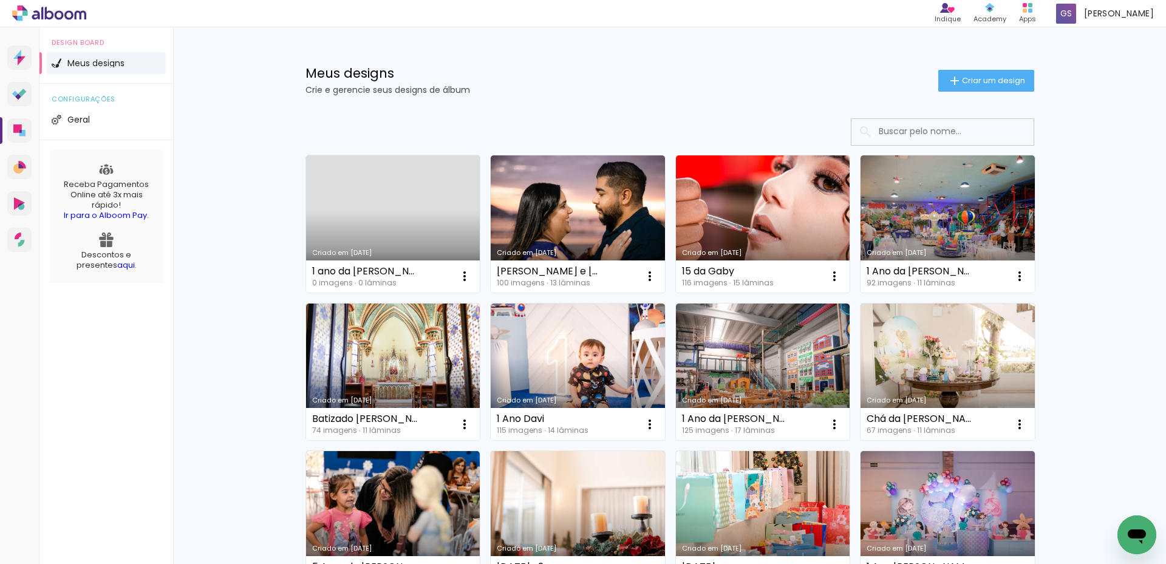
click at [352, 212] on link "Criado em [DATE]" at bounding box center [393, 223] width 174 height 137
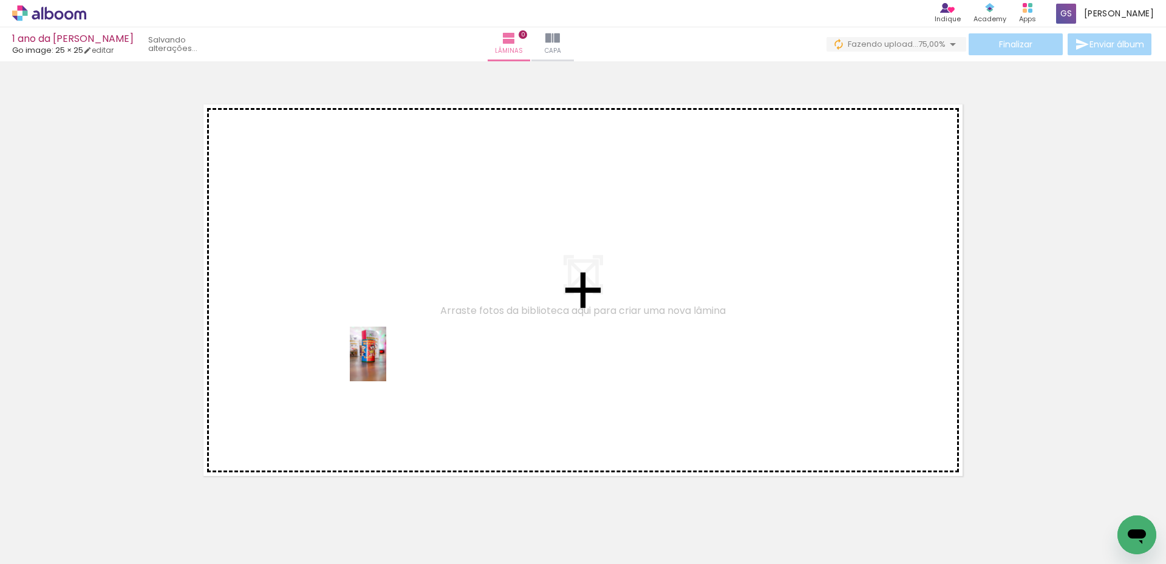
drag, startPoint x: 118, startPoint y: 529, endPoint x: 386, endPoint y: 363, distance: 314.9
click at [386, 363] on quentale-workspace at bounding box center [583, 282] width 1166 height 564
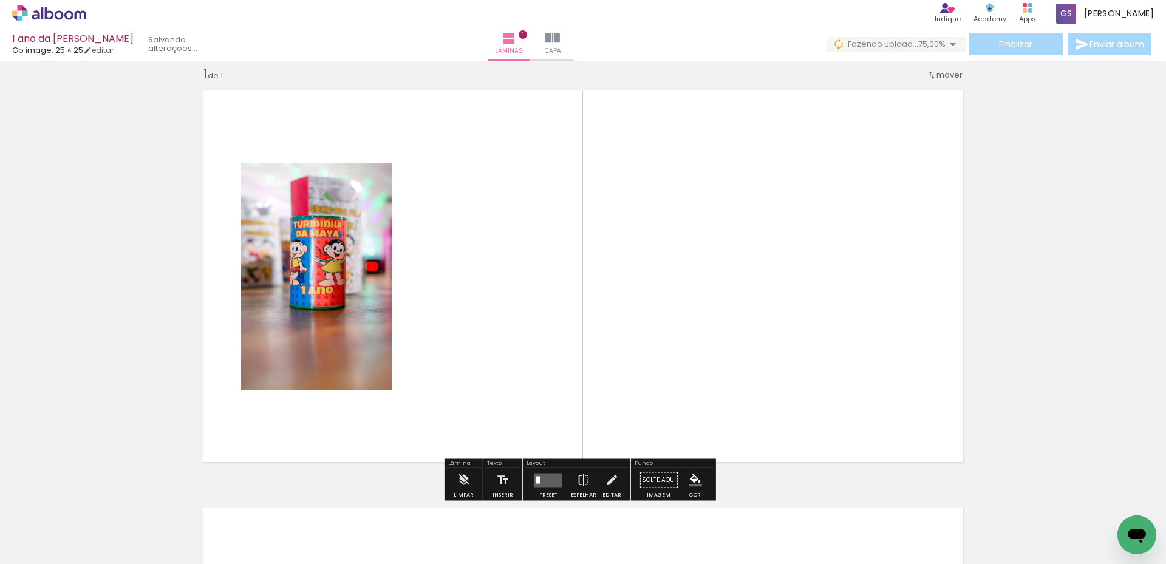
scroll to position [16, 0]
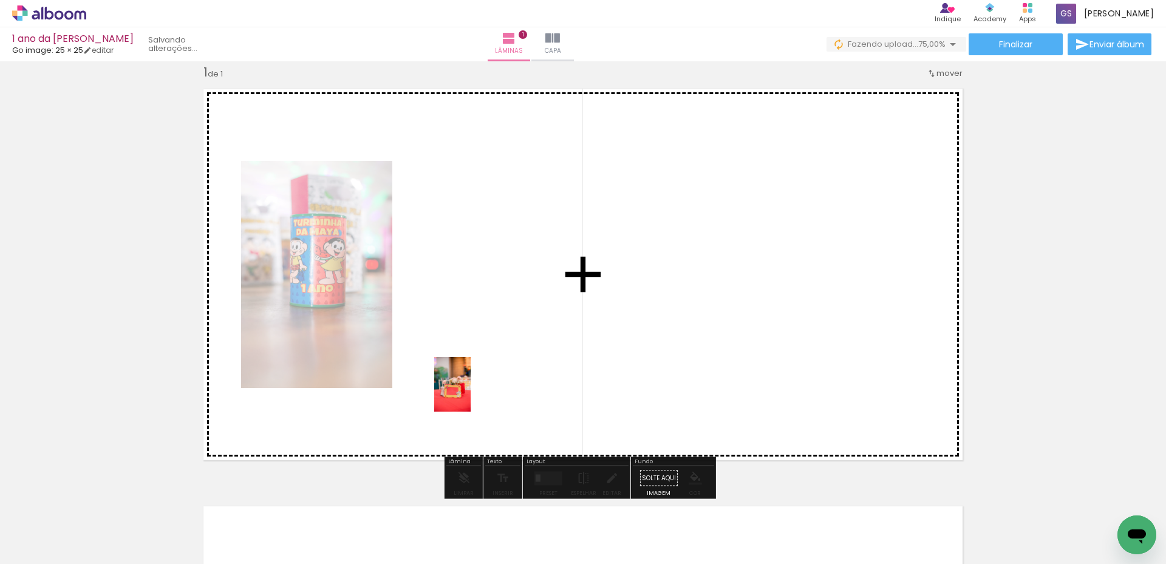
drag, startPoint x: 184, startPoint y: 536, endPoint x: 470, endPoint y: 393, distance: 320.1
click at [470, 393] on quentale-workspace at bounding box center [583, 282] width 1166 height 564
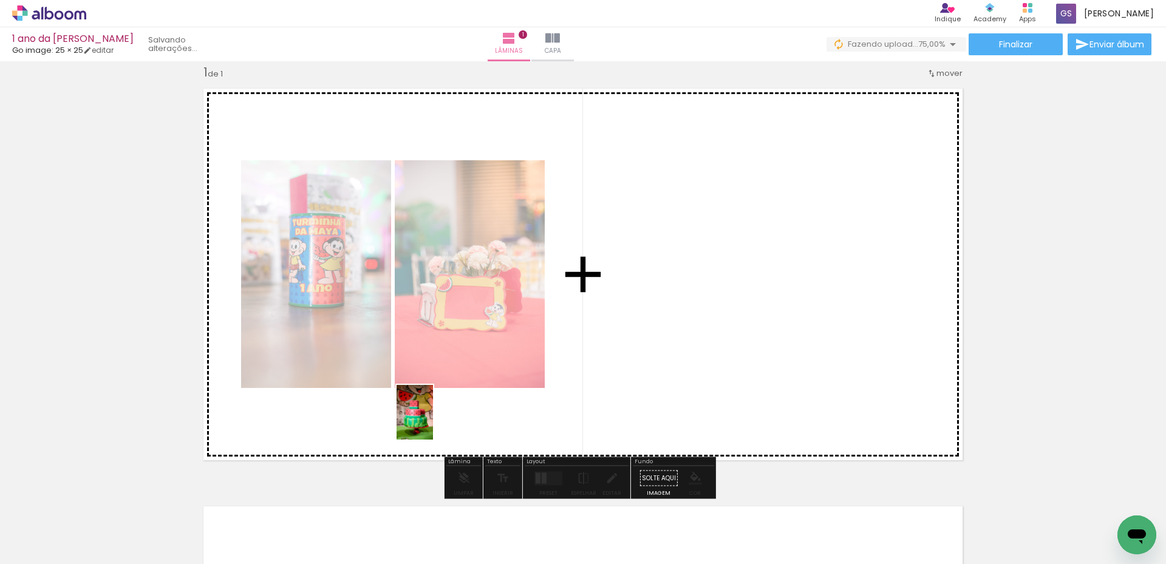
drag, startPoint x: 260, startPoint y: 542, endPoint x: 433, endPoint y: 421, distance: 210.2
click at [433, 421] on quentale-workspace at bounding box center [583, 282] width 1166 height 564
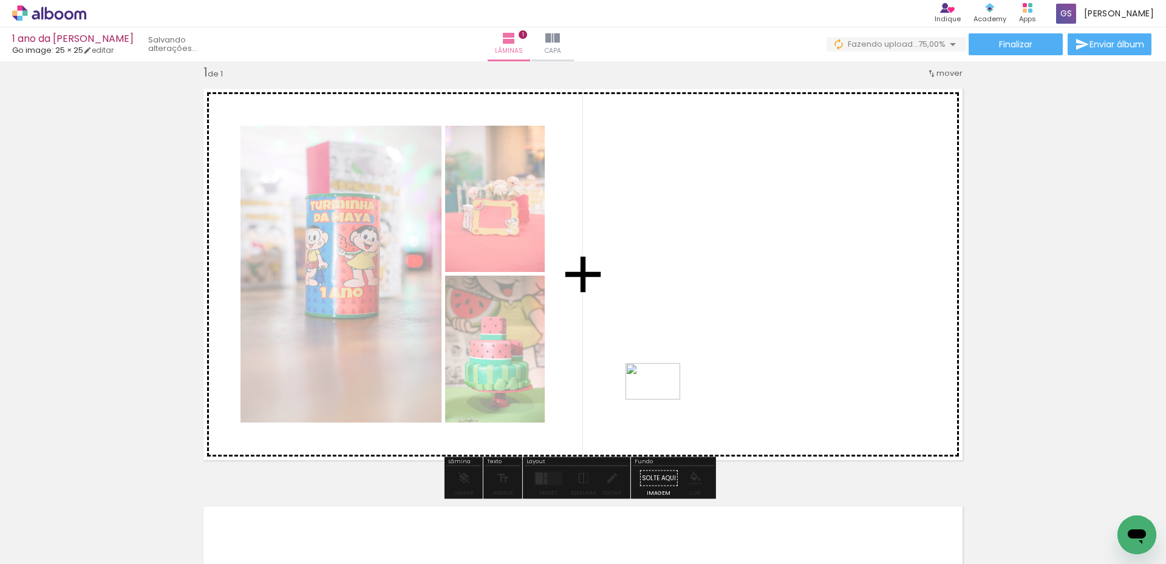
drag, startPoint x: 317, startPoint y: 531, endPoint x: 662, endPoint y: 399, distance: 369.1
click at [662, 399] on quentale-workspace at bounding box center [583, 282] width 1166 height 564
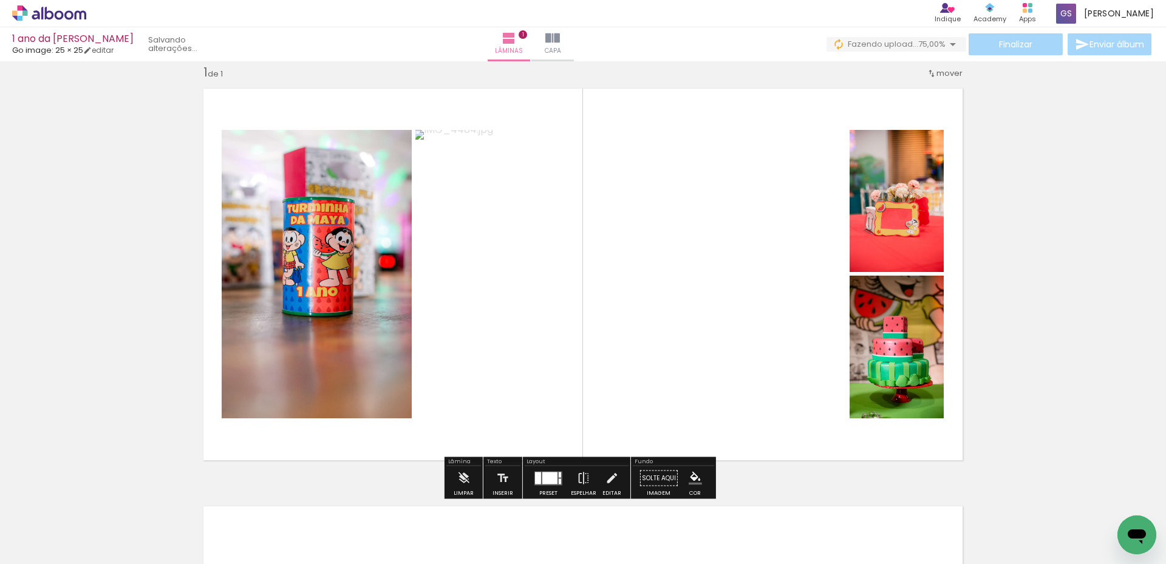
click at [542, 477] on div at bounding box center [549, 478] width 15 height 12
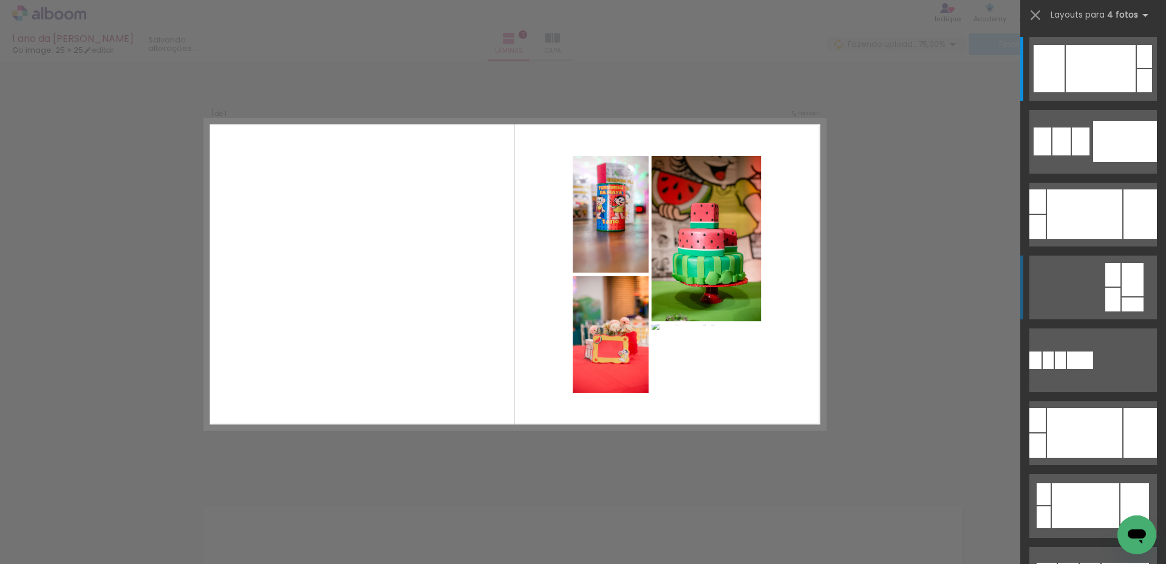
click at [1136, 68] on div at bounding box center [1143, 56] width 15 height 23
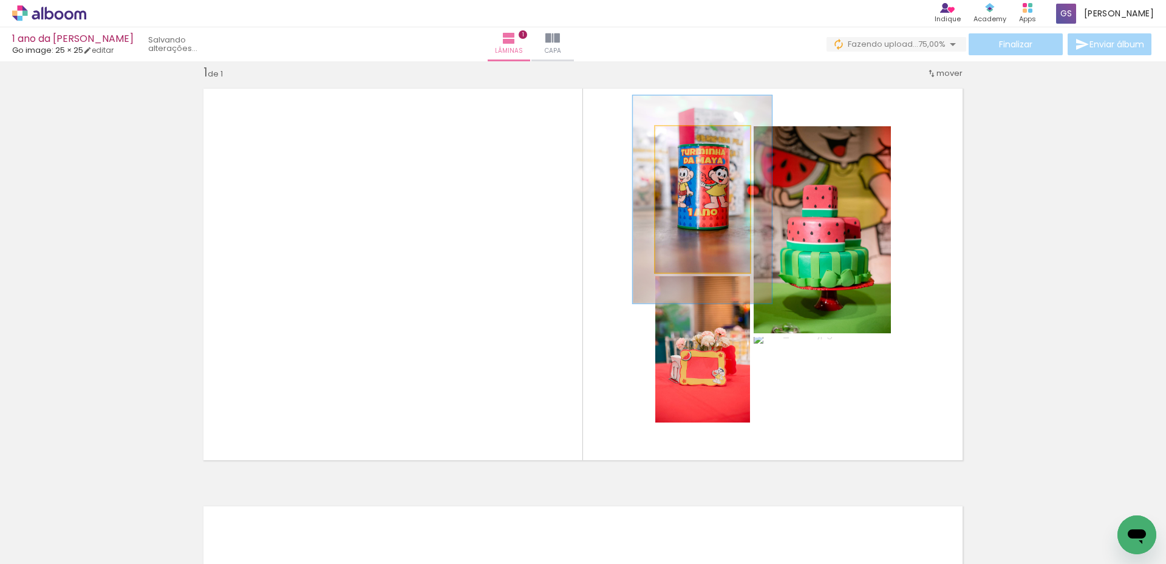
drag, startPoint x: 684, startPoint y: 141, endPoint x: 701, endPoint y: 145, distance: 18.1
type paper-slider "142"
click at [701, 145] on div at bounding box center [700, 138] width 19 height 19
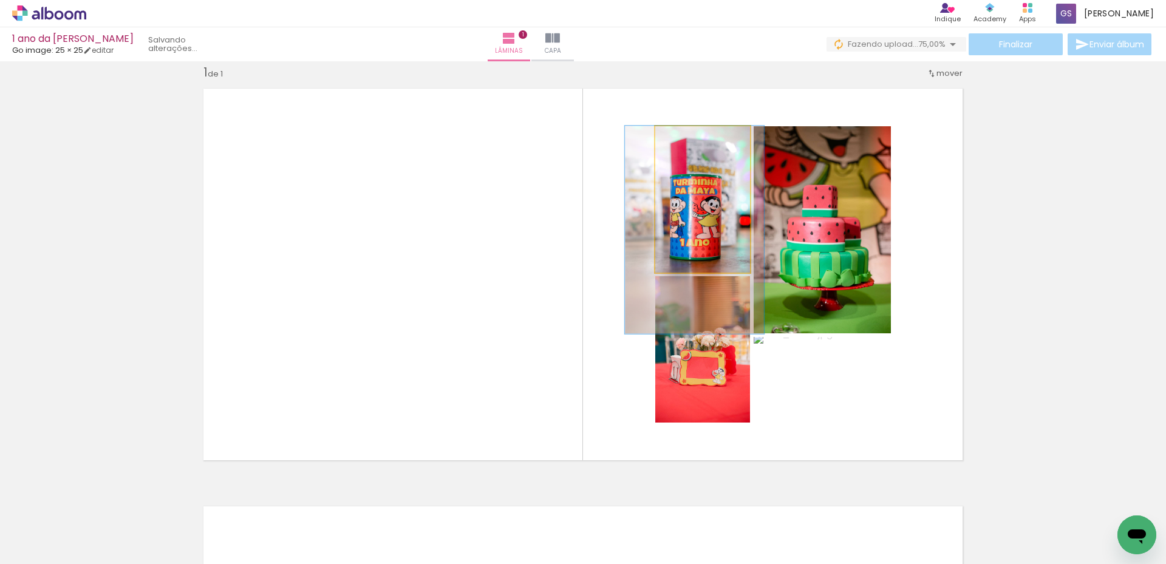
drag, startPoint x: 695, startPoint y: 217, endPoint x: 687, endPoint y: 253, distance: 37.3
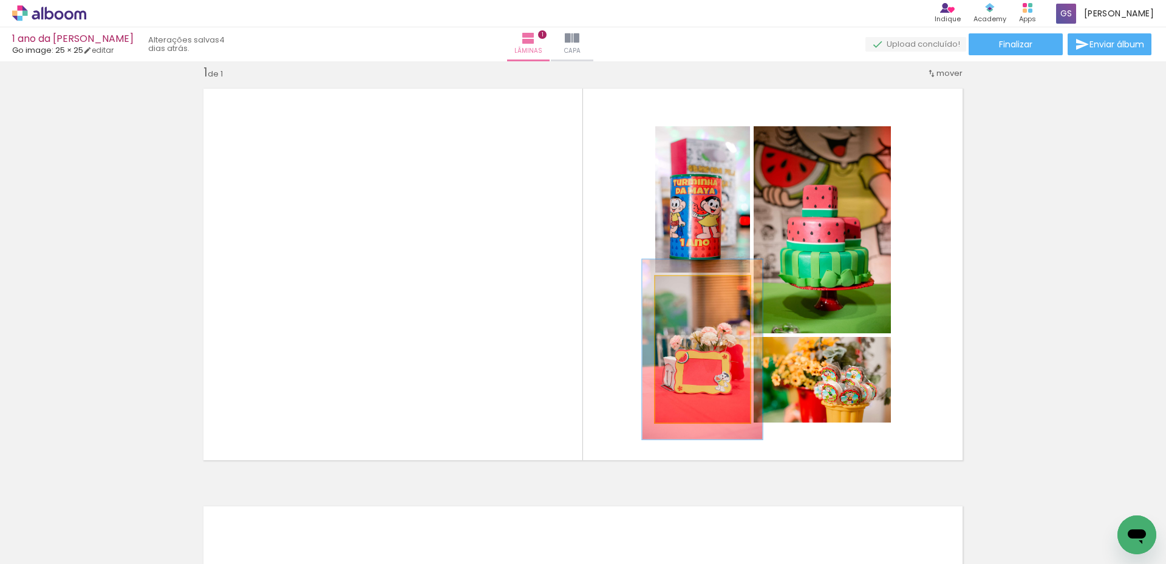
drag, startPoint x: 678, startPoint y: 288, endPoint x: 687, endPoint y: 293, distance: 10.9
type paper-slider "123"
click at [688, 293] on div at bounding box center [693, 289] width 11 height 11
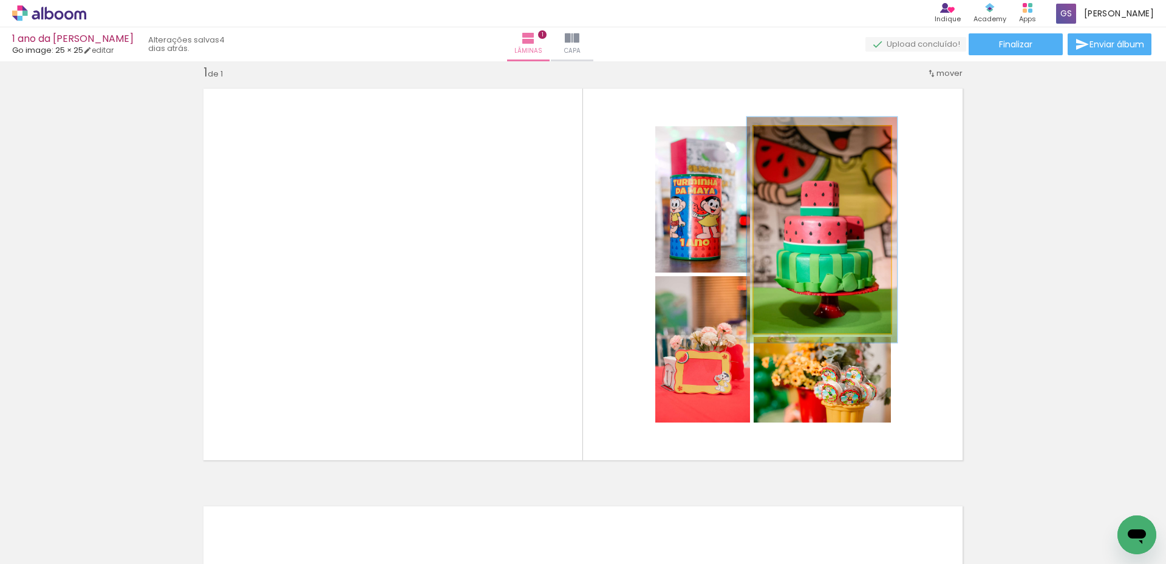
click at [782, 144] on div at bounding box center [785, 138] width 19 height 19
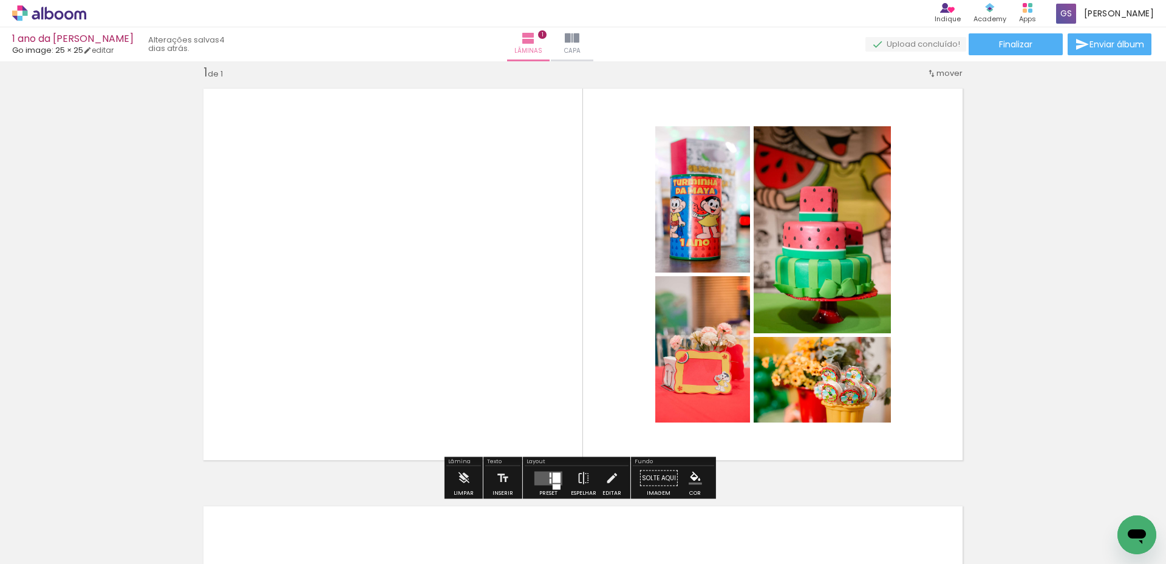
click at [971, 272] on div "Inserir lâmina 1 de 1" at bounding box center [583, 468] width 1166 height 836
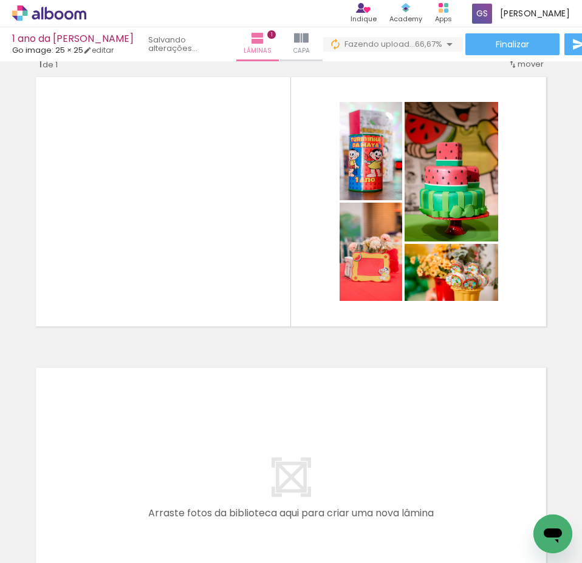
scroll to position [13, 0]
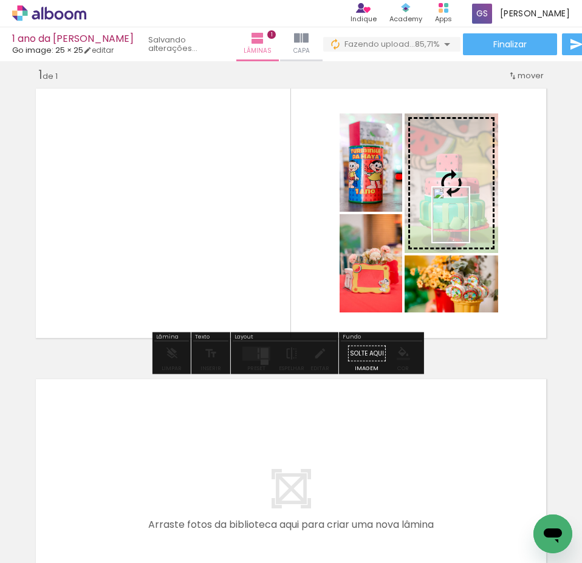
drag, startPoint x: 521, startPoint y: 528, endPoint x: 469, endPoint y: 224, distance: 308.6
click at [469, 224] on quentale-workspace at bounding box center [291, 281] width 582 height 563
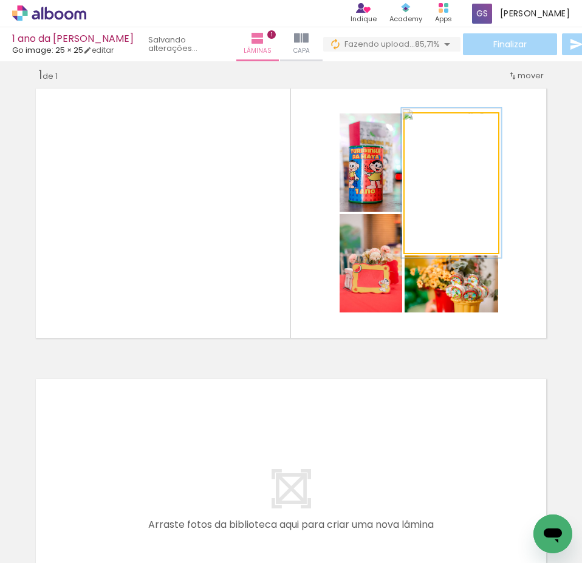
type paper-slider "107"
click at [433, 126] on div at bounding box center [435, 126] width 11 height 11
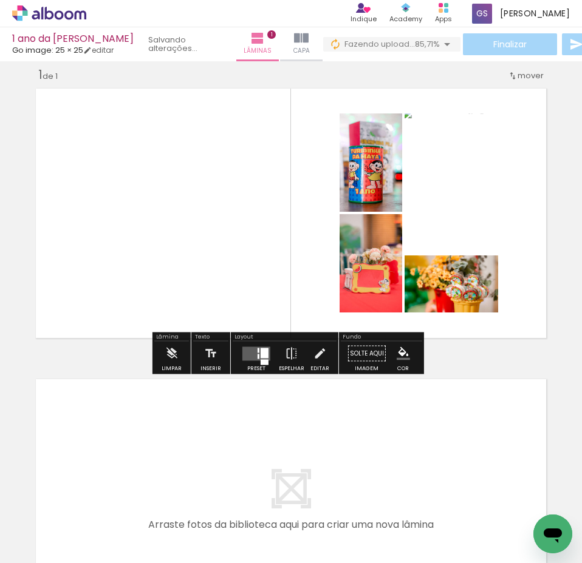
click at [434, 181] on paper-item at bounding box center [443, 182] width 22 height 8
click at [435, 167] on paper-item at bounding box center [443, 165] width 22 height 8
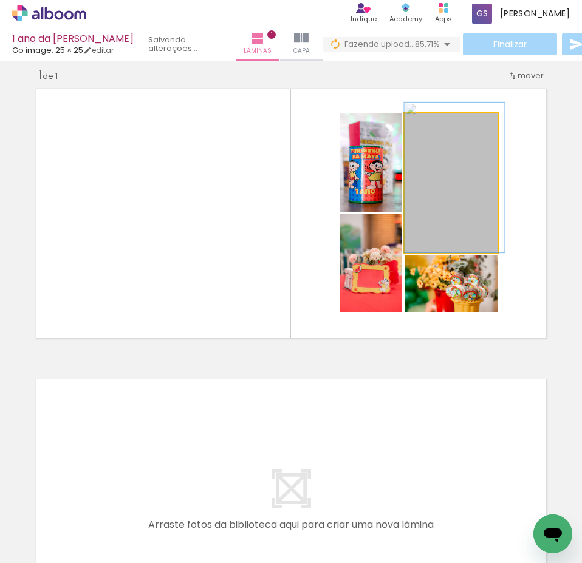
drag, startPoint x: 468, startPoint y: 223, endPoint x: 472, endPoint y: 212, distance: 11.5
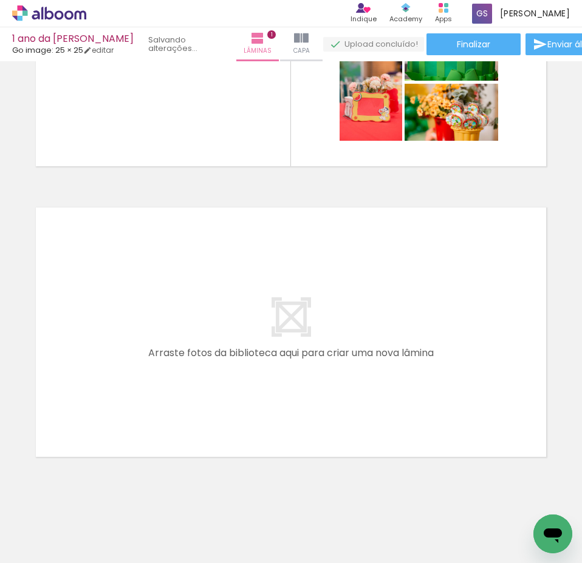
scroll to position [0, 0]
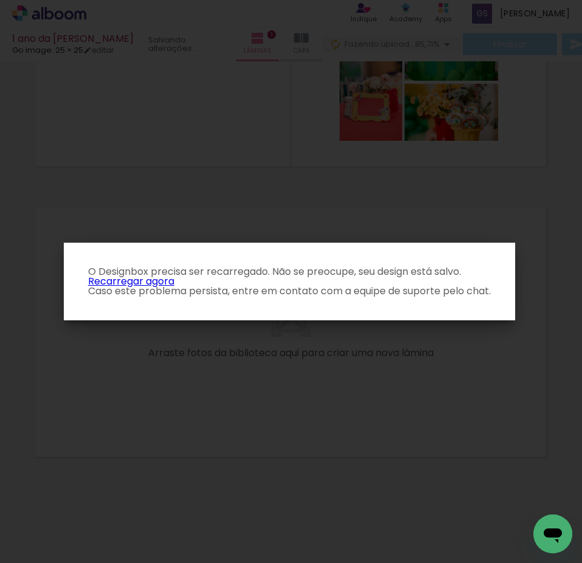
click at [146, 280] on link "Recarregar agora" at bounding box center [131, 281] width 86 height 14
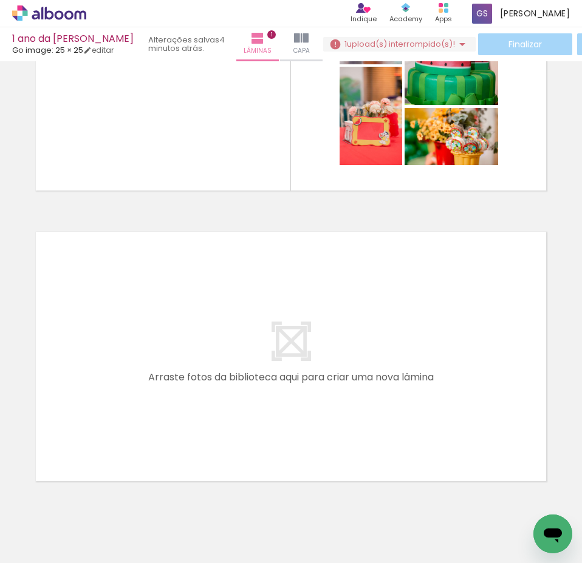
scroll to position [163, 0]
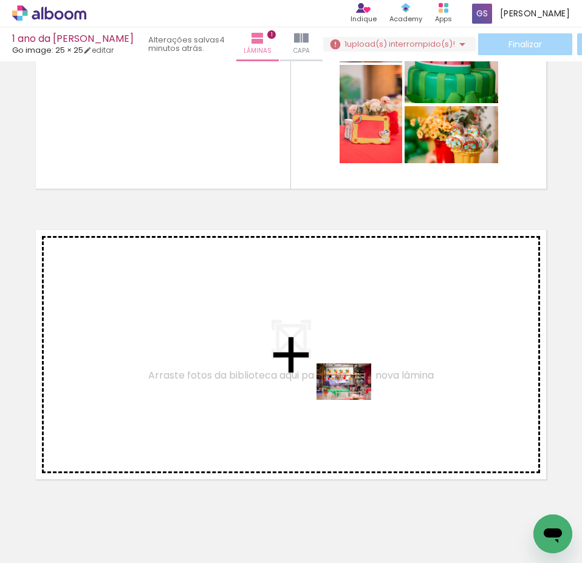
drag, startPoint x: 381, startPoint y: 530, endPoint x: 352, endPoint y: 399, distance: 133.9
click at [352, 399] on quentale-workspace at bounding box center [291, 281] width 582 height 563
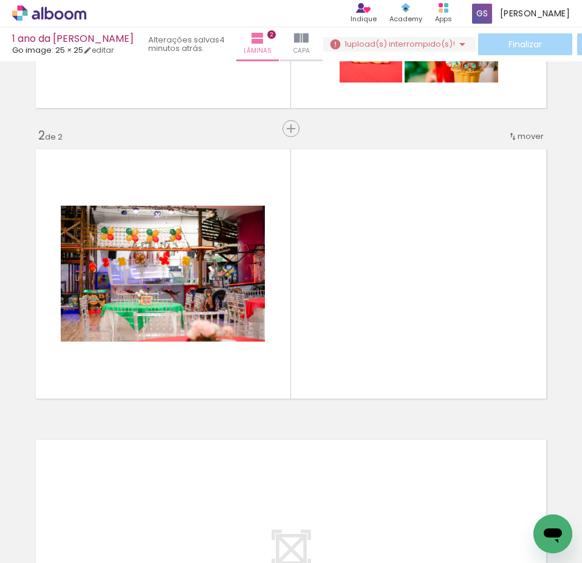
scroll to position [0, 66]
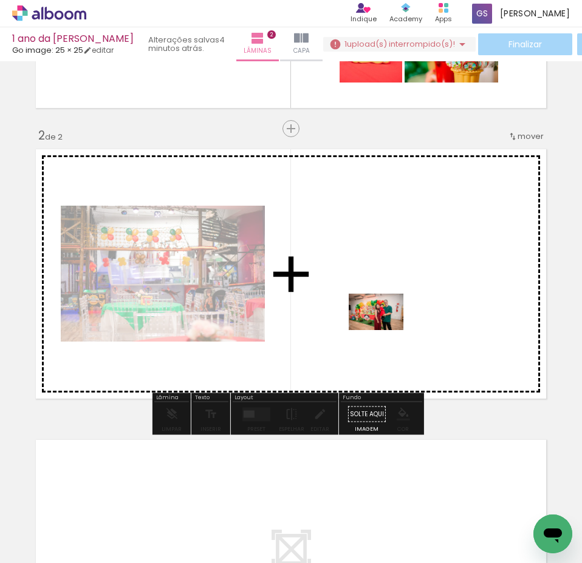
drag, startPoint x: 522, startPoint y: 525, endPoint x: 385, endPoint y: 330, distance: 237.8
click at [385, 330] on quentale-workspace at bounding box center [291, 281] width 582 height 563
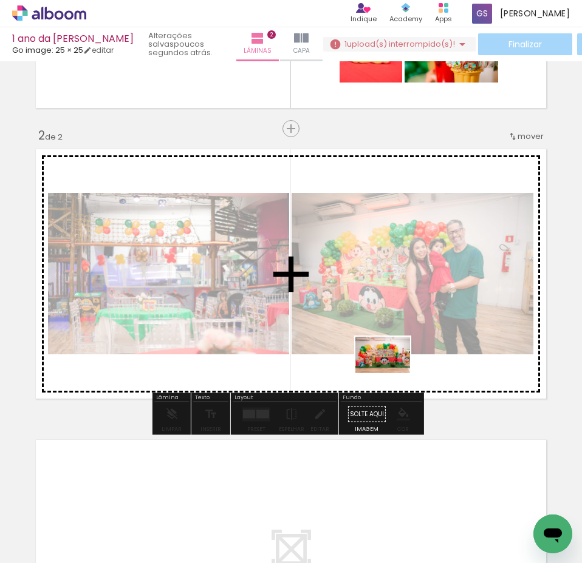
drag, startPoint x: 392, startPoint y: 531, endPoint x: 392, endPoint y: 373, distance: 157.2
click at [392, 373] on quentale-workspace at bounding box center [291, 281] width 582 height 563
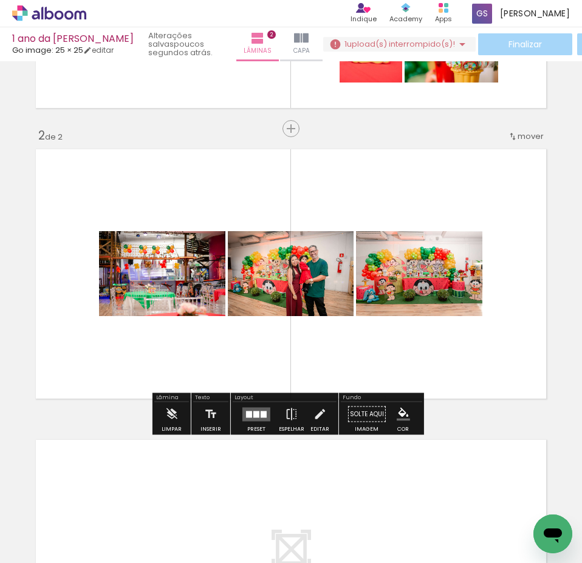
scroll to position [0, 134]
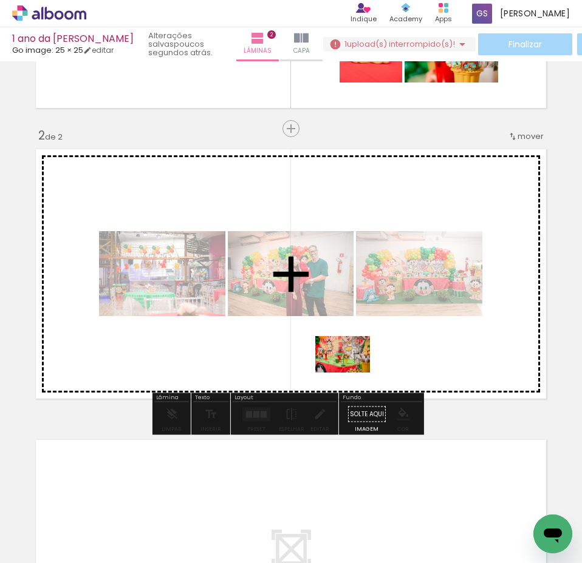
drag, startPoint x: 518, startPoint y: 524, endPoint x: 352, endPoint y: 373, distance: 225.2
click at [352, 373] on quentale-workspace at bounding box center [291, 281] width 582 height 563
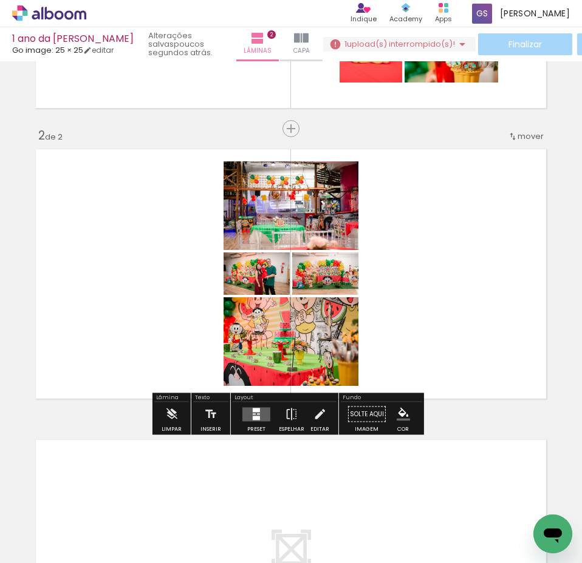
scroll to position [0, 202]
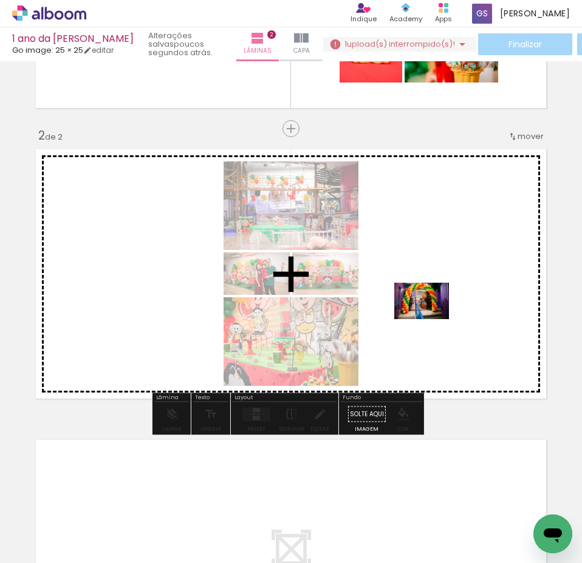
drag, startPoint x: 520, startPoint y: 529, endPoint x: 430, endPoint y: 319, distance: 227.9
click at [430, 319] on quentale-workspace at bounding box center [291, 281] width 582 height 563
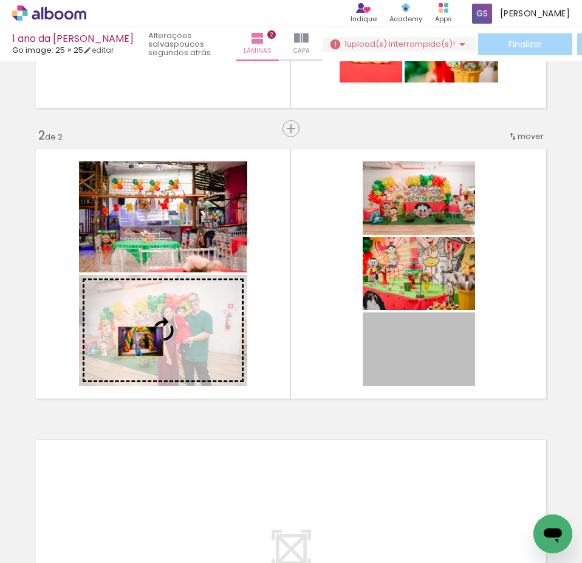
drag, startPoint x: 427, startPoint y: 359, endPoint x: 136, endPoint y: 342, distance: 291.3
click at [0, 0] on slot at bounding box center [0, 0] width 0 height 0
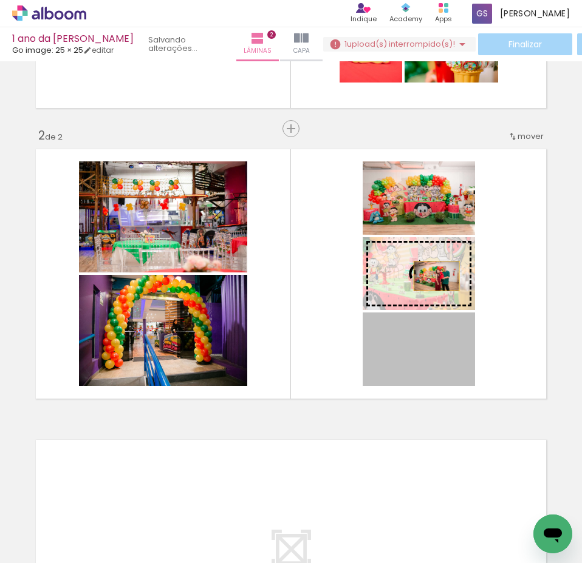
drag, startPoint x: 430, startPoint y: 370, endPoint x: 432, endPoint y: 276, distance: 93.5
click at [0, 0] on slot at bounding box center [0, 0] width 0 height 0
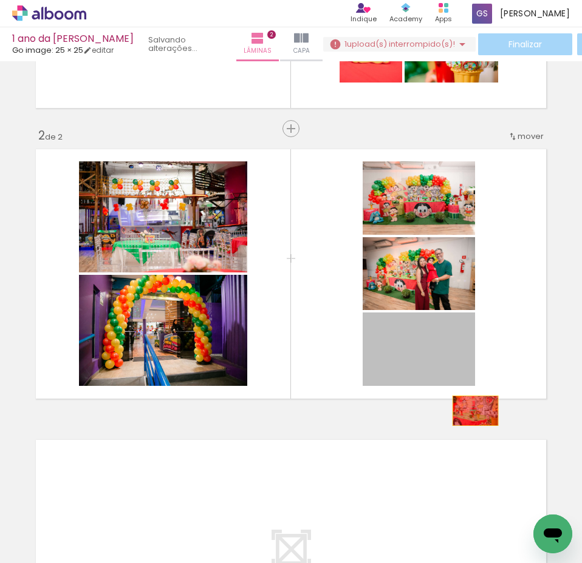
drag, startPoint x: 417, startPoint y: 354, endPoint x: 470, endPoint y: 411, distance: 78.2
click at [470, 411] on div "Inserir lâmina 1 de 2 Inserir lâmina 2 de 2" at bounding box center [291, 258] width 582 height 873
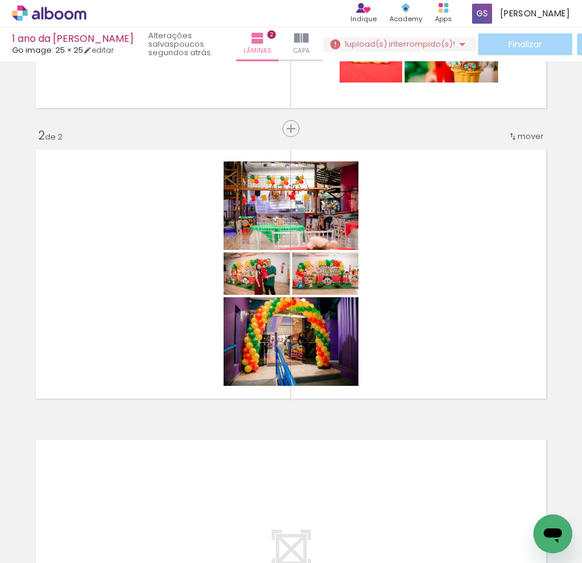
click at [499, 500] on iron-icon at bounding box center [505, 498] width 13 height 13
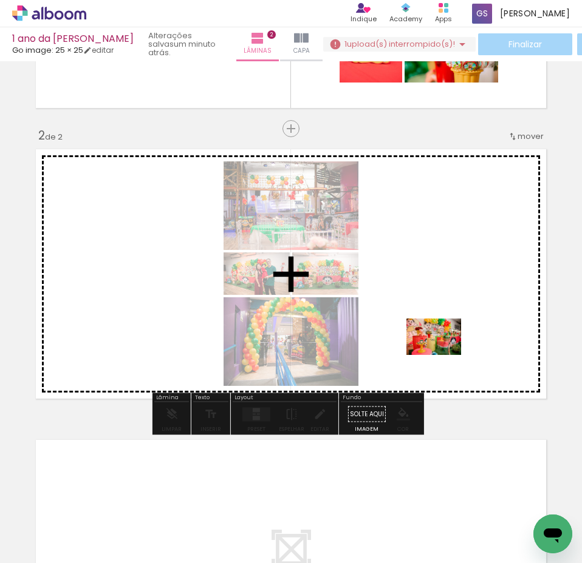
drag, startPoint x: 513, startPoint y: 529, endPoint x: 443, endPoint y: 355, distance: 187.4
click at [443, 355] on quentale-workspace at bounding box center [291, 281] width 582 height 563
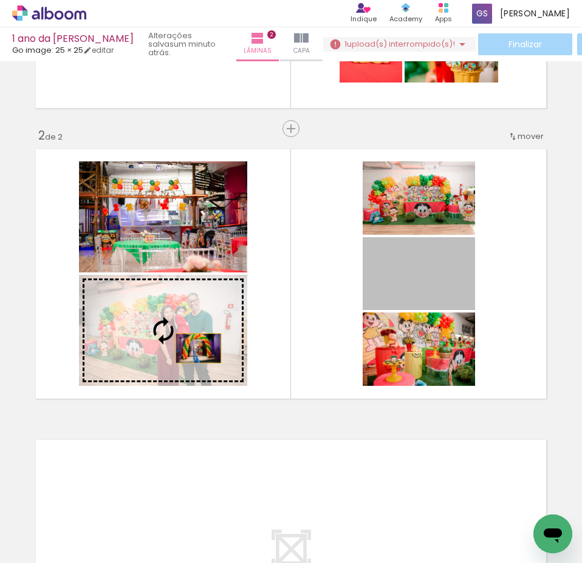
drag, startPoint x: 421, startPoint y: 280, endPoint x: 185, endPoint y: 342, distance: 244.1
click at [0, 0] on slot at bounding box center [0, 0] width 0 height 0
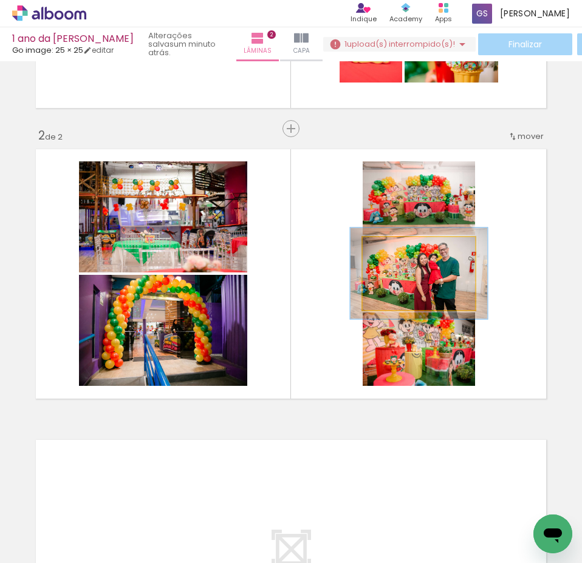
drag, startPoint x: 387, startPoint y: 248, endPoint x: 396, endPoint y: 254, distance: 10.9
type paper-slider "122"
click at [396, 254] on div at bounding box center [400, 250] width 11 height 11
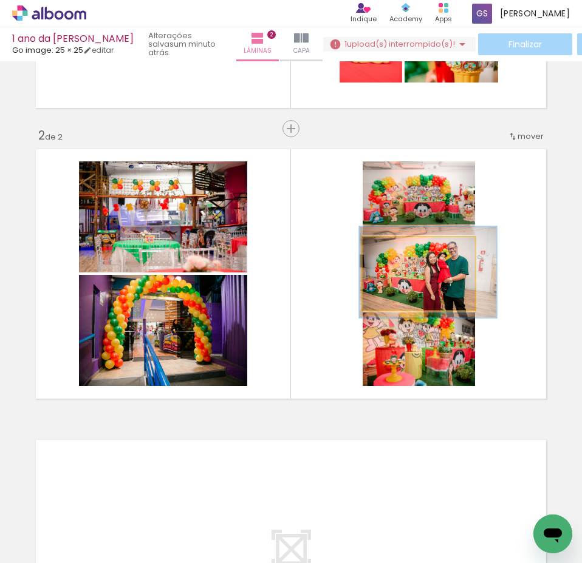
drag, startPoint x: 409, startPoint y: 290, endPoint x: 418, endPoint y: 289, distance: 9.2
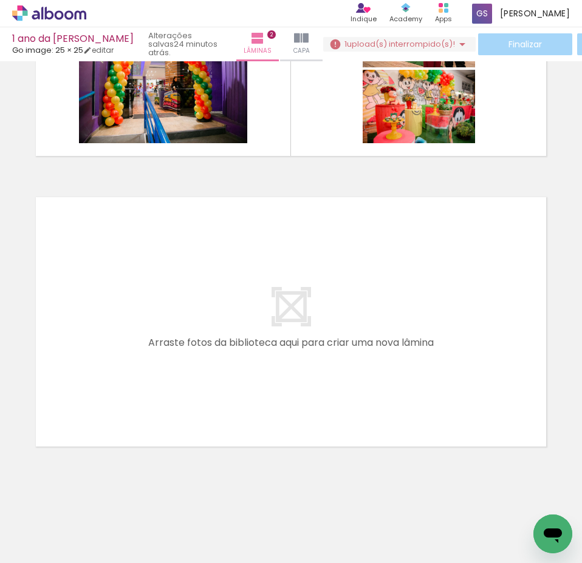
scroll to position [0, 648]
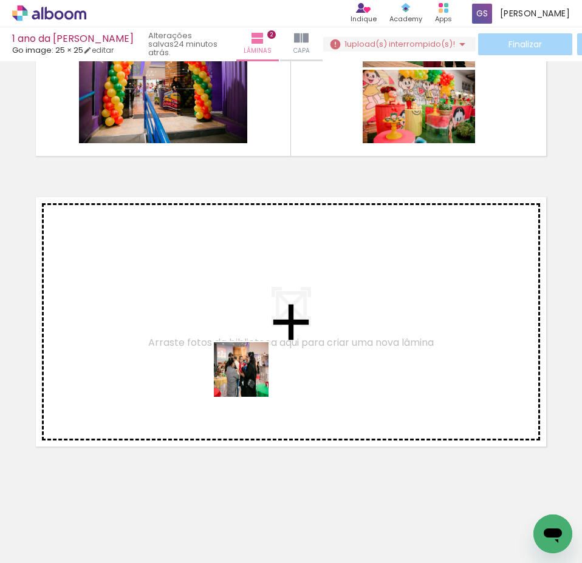
drag, startPoint x: 156, startPoint y: 524, endPoint x: 249, endPoint y: 378, distance: 173.3
click at [249, 378] on quentale-workspace at bounding box center [291, 281] width 582 height 563
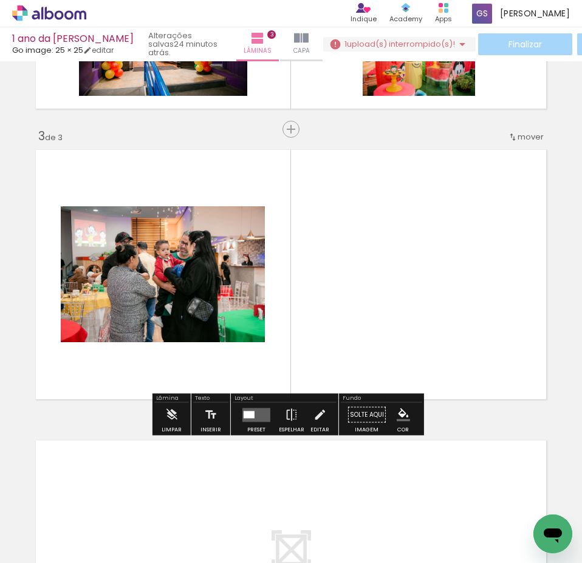
scroll to position [534, 0]
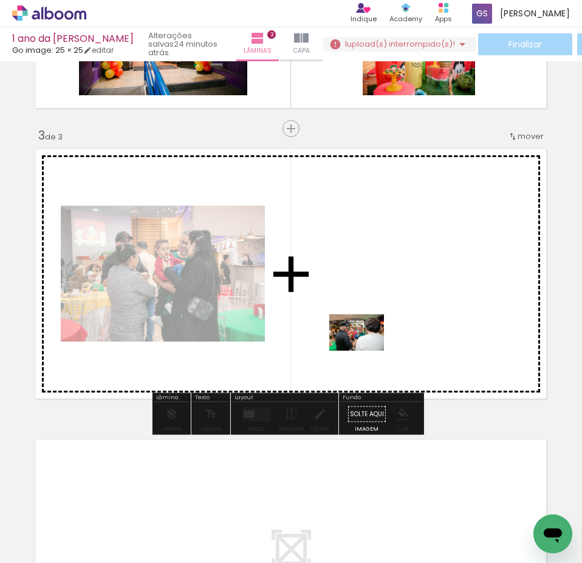
drag, startPoint x: 220, startPoint y: 534, endPoint x: 367, endPoint y: 350, distance: 235.0
click at [367, 350] on quentale-workspace at bounding box center [291, 281] width 582 height 563
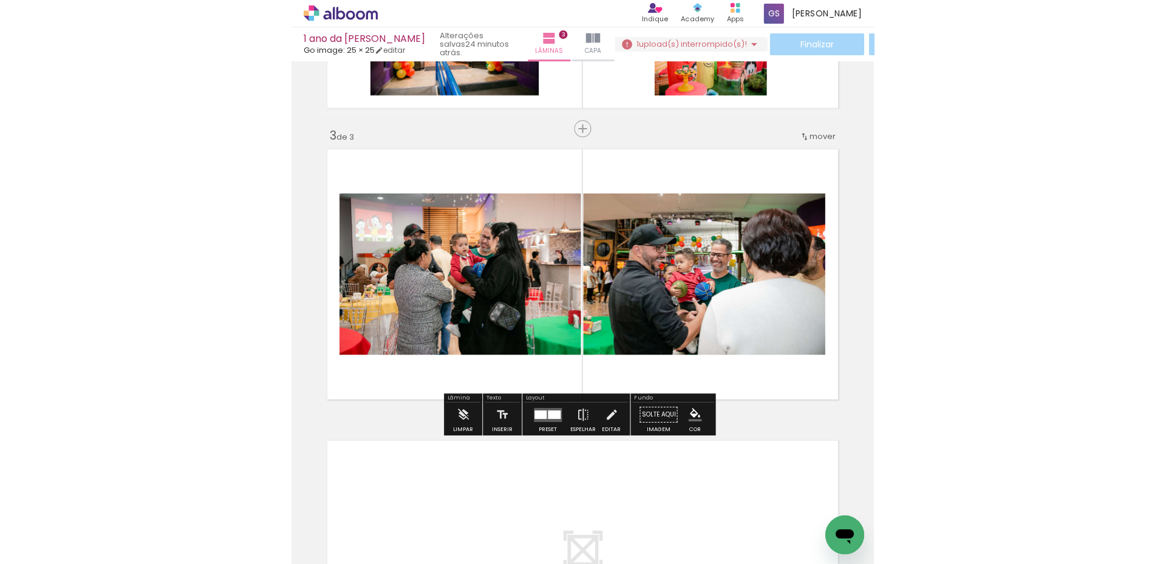
scroll to position [0, 678]
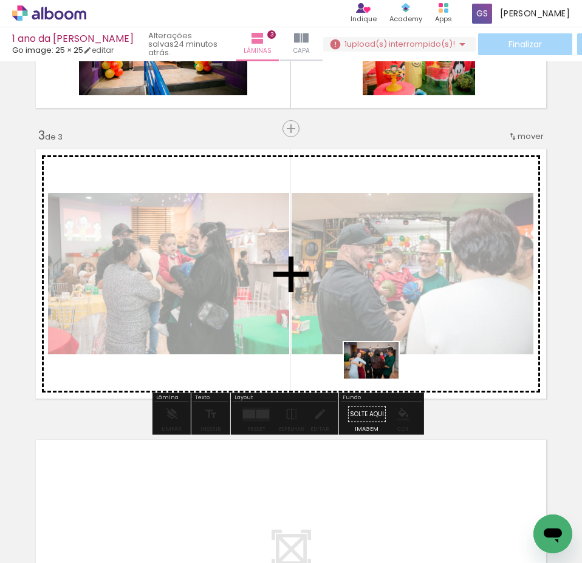
drag, startPoint x: 519, startPoint y: 520, endPoint x: 380, endPoint y: 379, distance: 197.9
click at [380, 379] on quentale-workspace at bounding box center [291, 281] width 582 height 563
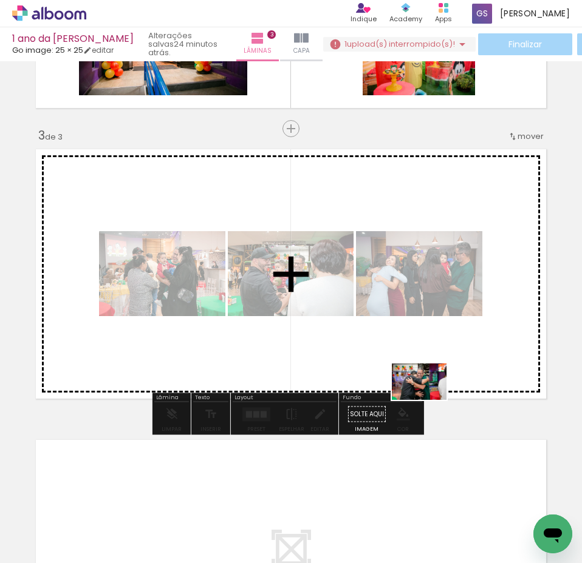
drag, startPoint x: 337, startPoint y: 535, endPoint x: 421, endPoint y: 375, distance: 180.3
click at [421, 375] on quentale-workspace at bounding box center [291, 281] width 582 height 563
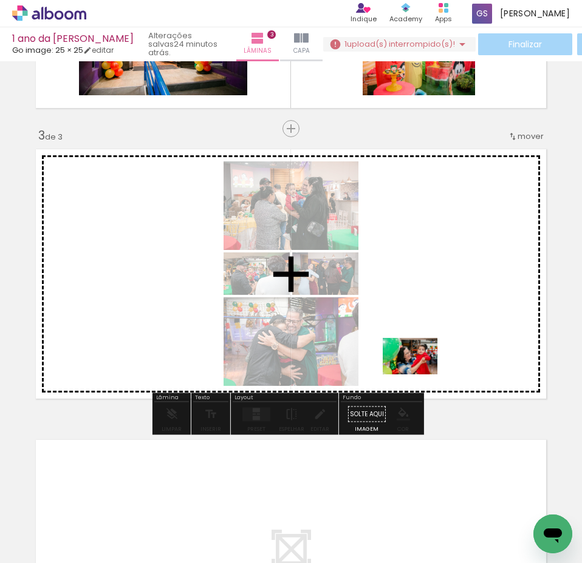
drag, startPoint x: 264, startPoint y: 524, endPoint x: 437, endPoint y: 351, distance: 244.7
click at [437, 351] on quentale-workspace at bounding box center [291, 281] width 582 height 563
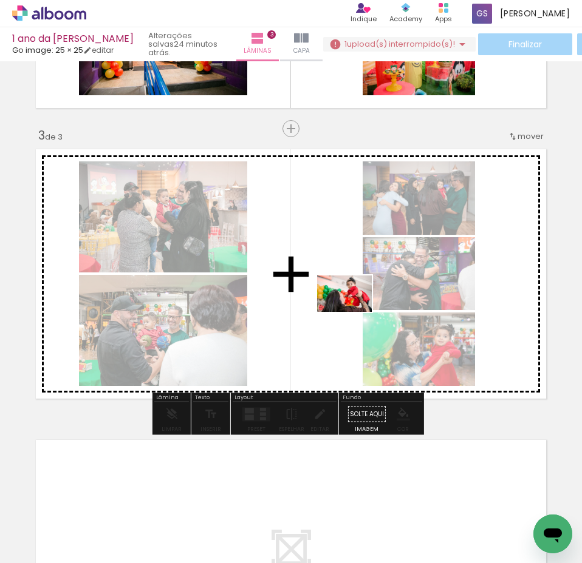
drag, startPoint x: 404, startPoint y: 528, endPoint x: 330, endPoint y: 302, distance: 237.1
click at [330, 302] on quentale-workspace at bounding box center [291, 281] width 582 height 563
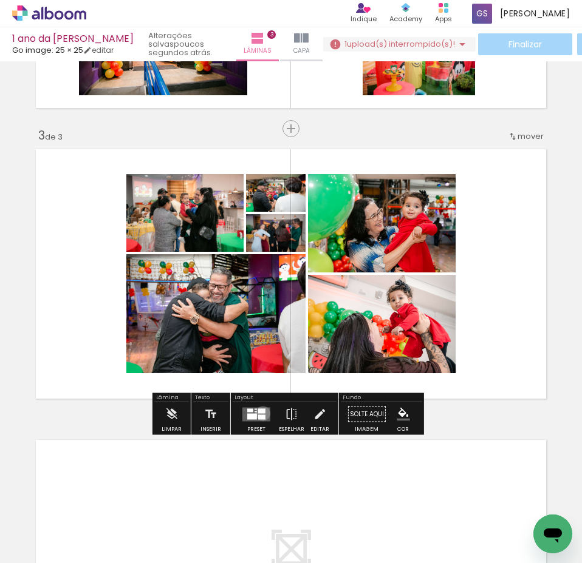
click at [260, 413] on quentale-layouter at bounding box center [256, 414] width 28 height 14
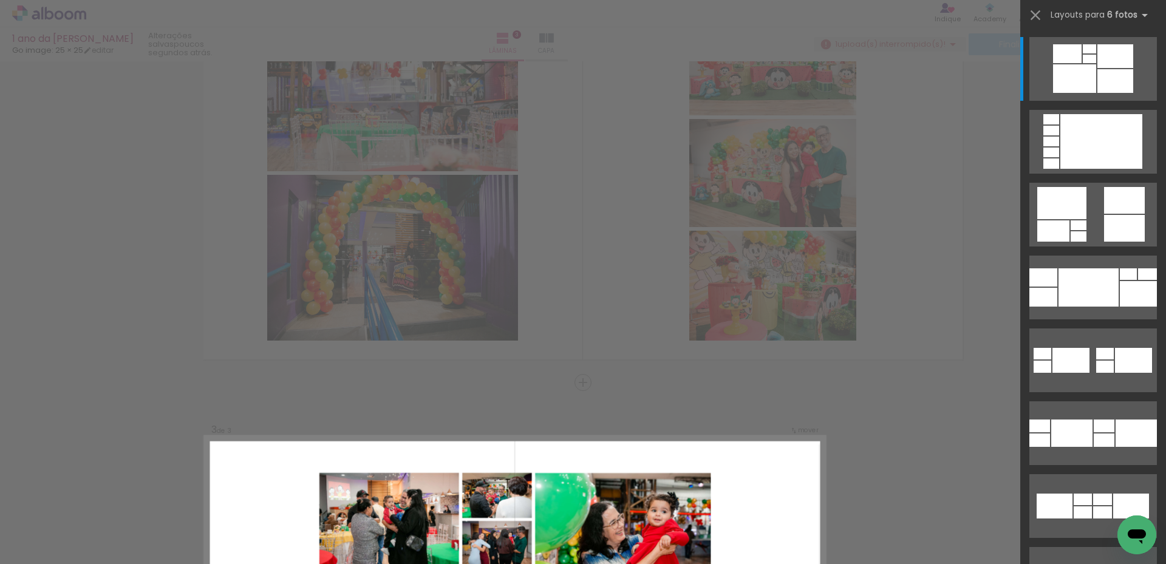
scroll to position [661, 0]
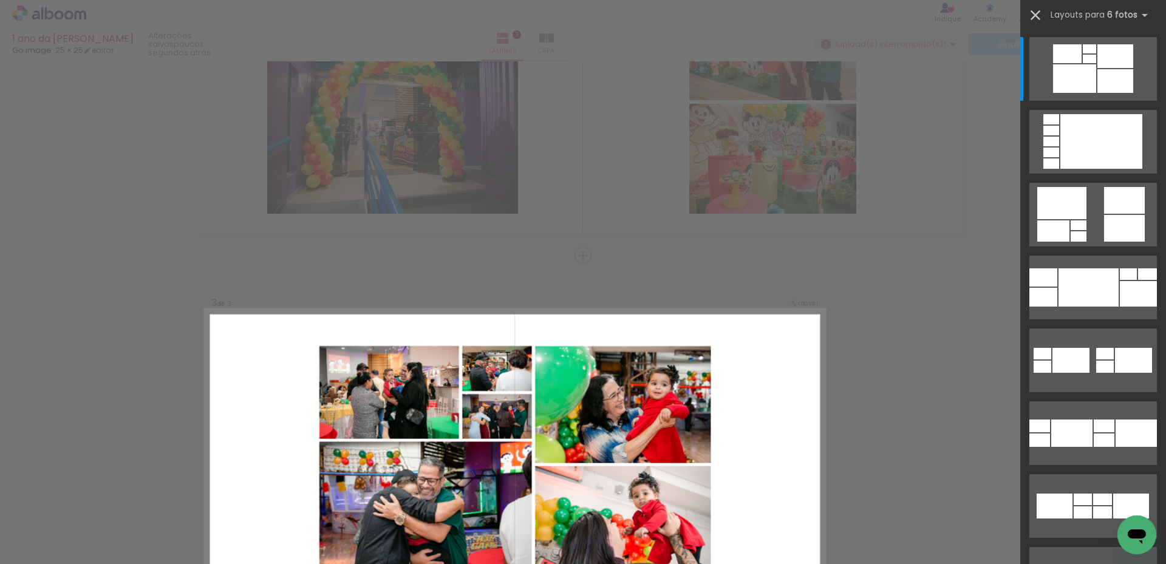
click at [581, 13] on iron-icon at bounding box center [1035, 15] width 17 height 17
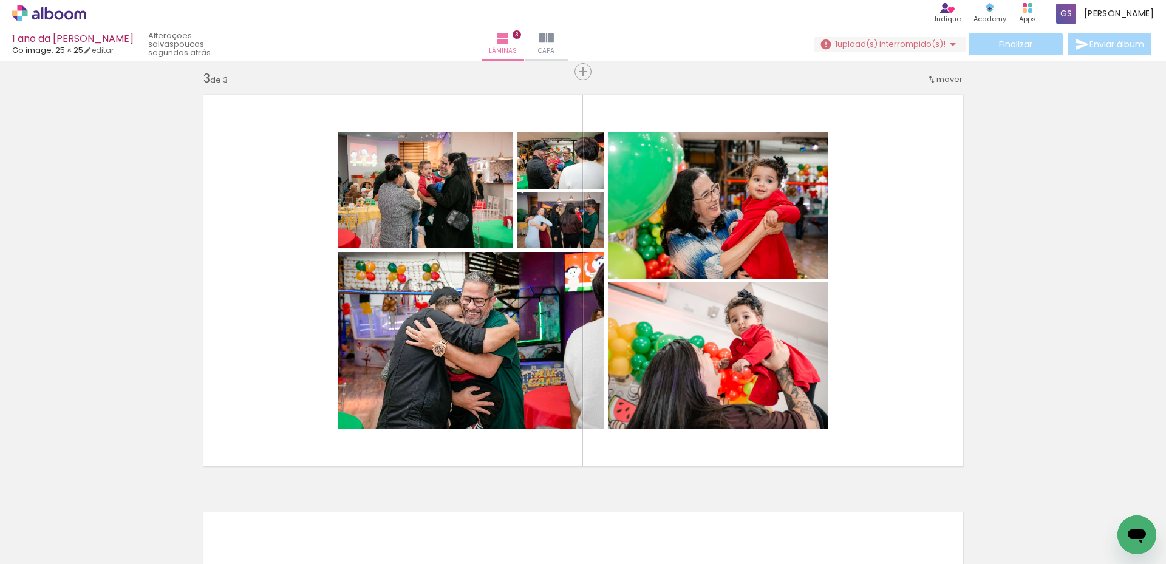
scroll to position [865, 0]
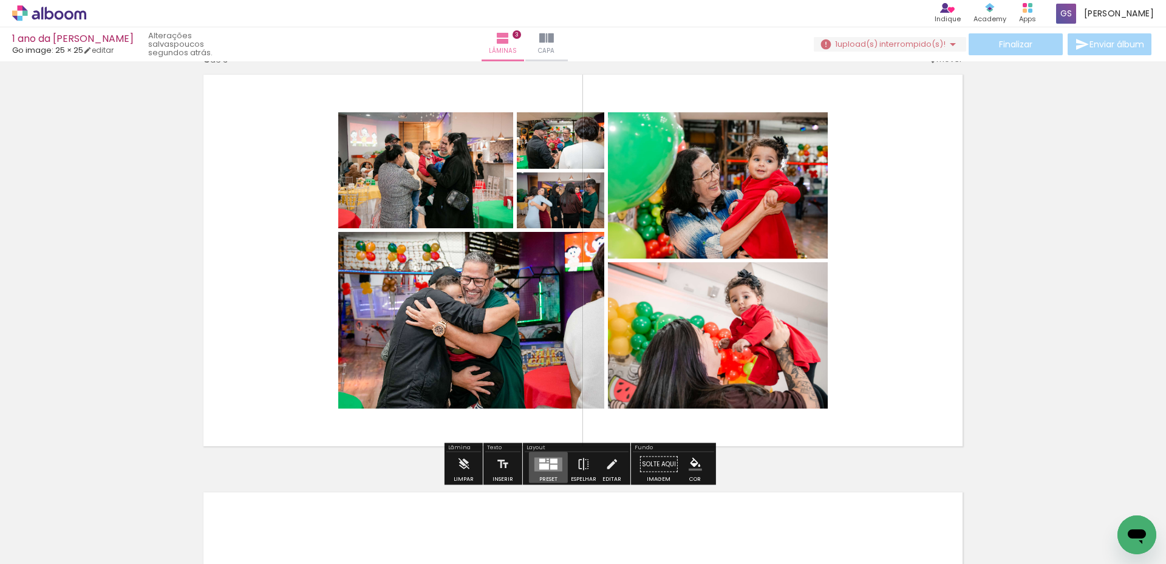
click at [545, 467] on div at bounding box center [544, 466] width 10 height 6
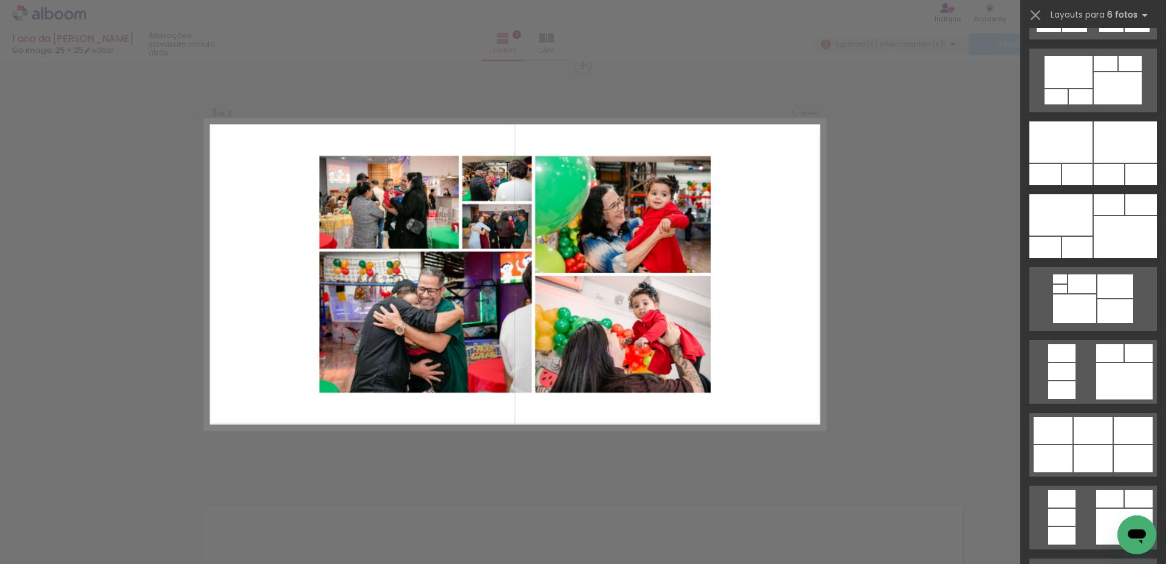
scroll to position [801, 0]
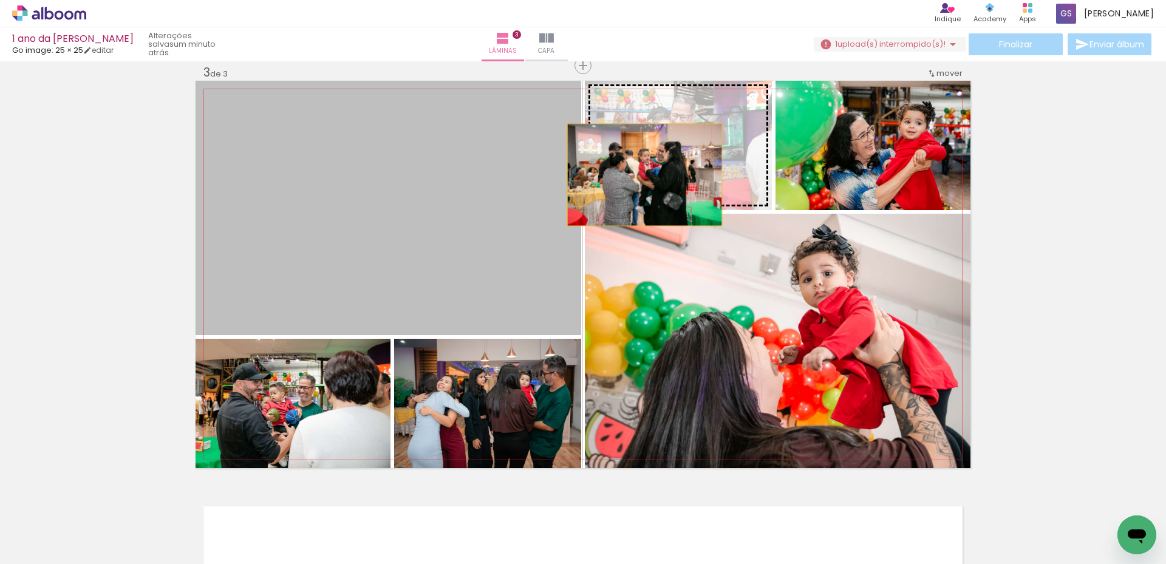
drag, startPoint x: 409, startPoint y: 212, endPoint x: 640, endPoint y: 175, distance: 233.6
click at [0, 0] on slot at bounding box center [0, 0] width 0 height 0
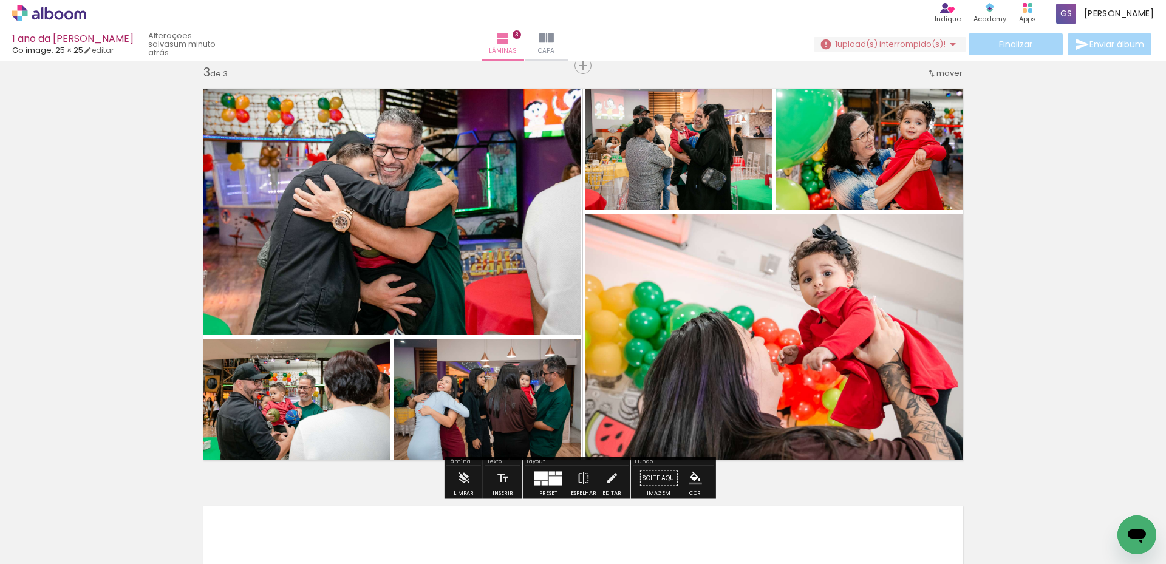
click at [16, 402] on div "Inserir lâmina 1 de 3 Inserir lâmina 2 de 3 Inserir lâmina 3 de 3" at bounding box center [583, 49] width 1166 height 1671
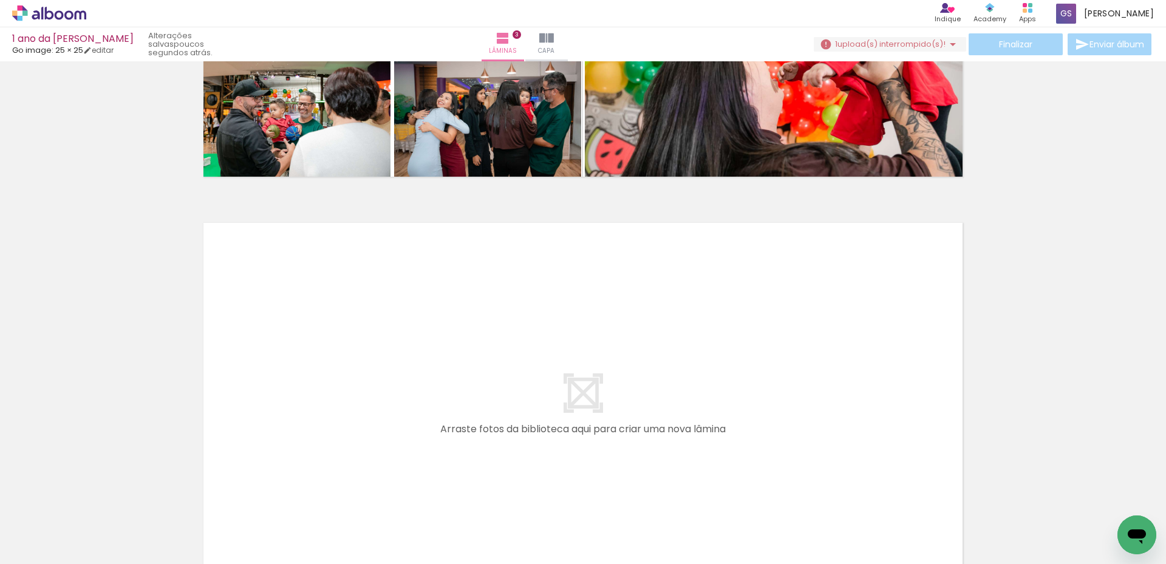
scroll to position [1144, 0]
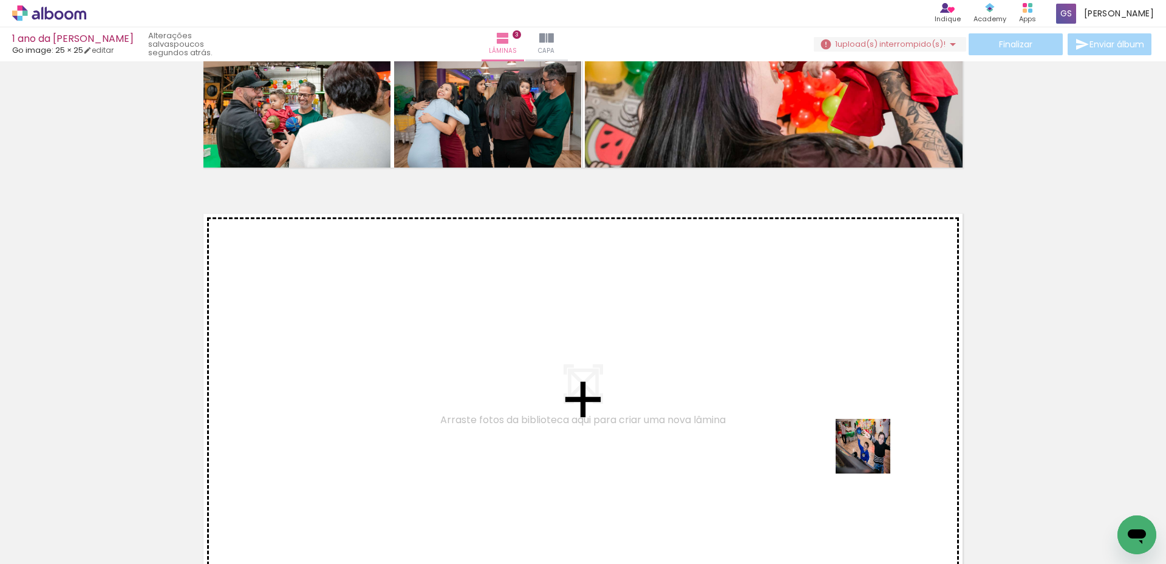
drag, startPoint x: 1044, startPoint y: 525, endPoint x: 600, endPoint y: 290, distance: 502.1
click at [581, 290] on quentale-workspace at bounding box center [583, 282] width 1166 height 564
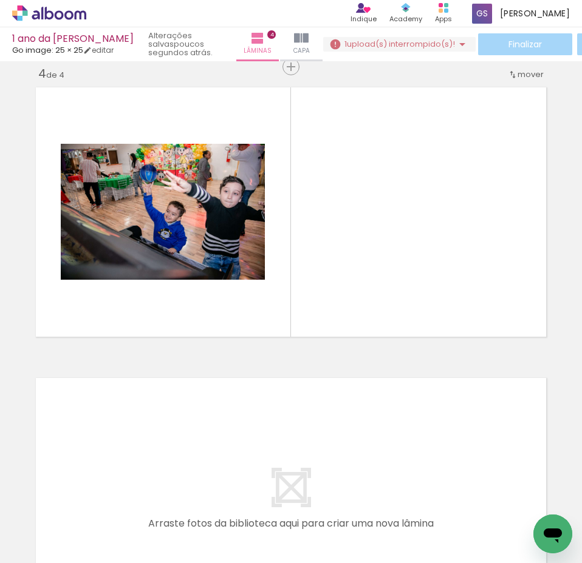
scroll to position [0, 949]
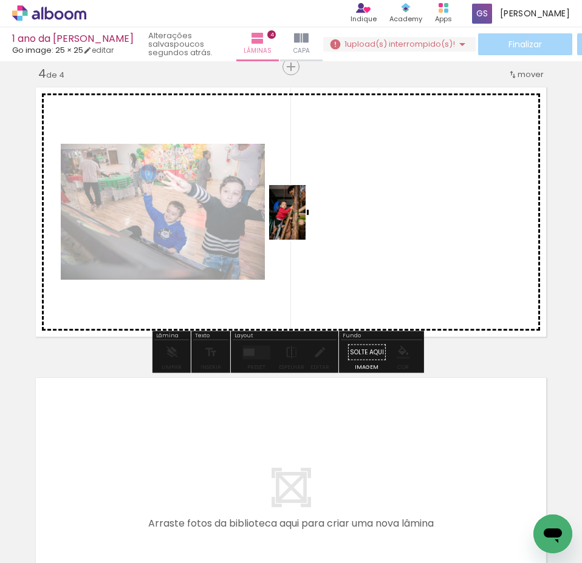
drag, startPoint x: 330, startPoint y: 532, endPoint x: 305, endPoint y: 222, distance: 311.2
click at [305, 222] on quentale-workspace at bounding box center [291, 281] width 582 height 563
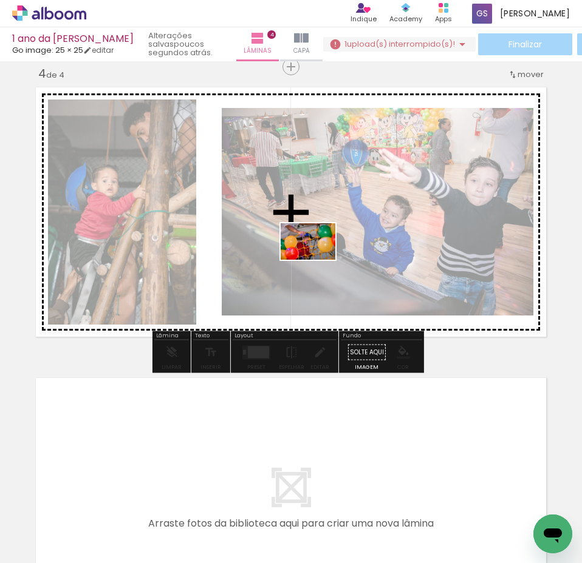
drag, startPoint x: 390, startPoint y: 519, endPoint x: 317, endPoint y: 260, distance: 269.3
click at [317, 260] on quentale-workspace at bounding box center [291, 281] width 582 height 563
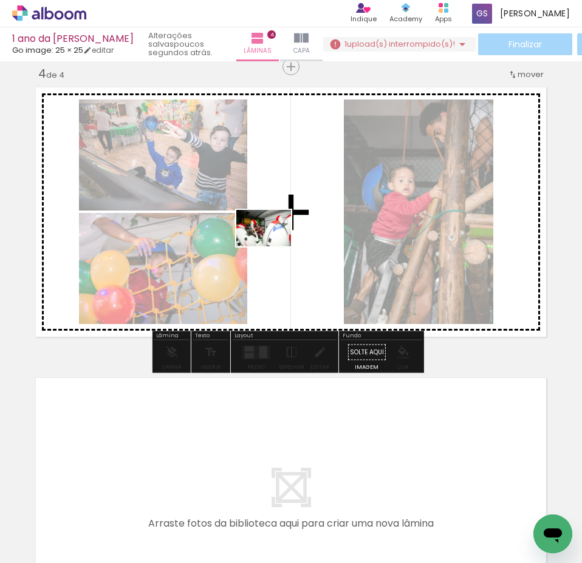
drag, startPoint x: 464, startPoint y: 516, endPoint x: 273, endPoint y: 246, distance: 330.5
click at [273, 246] on quentale-workspace at bounding box center [291, 281] width 582 height 563
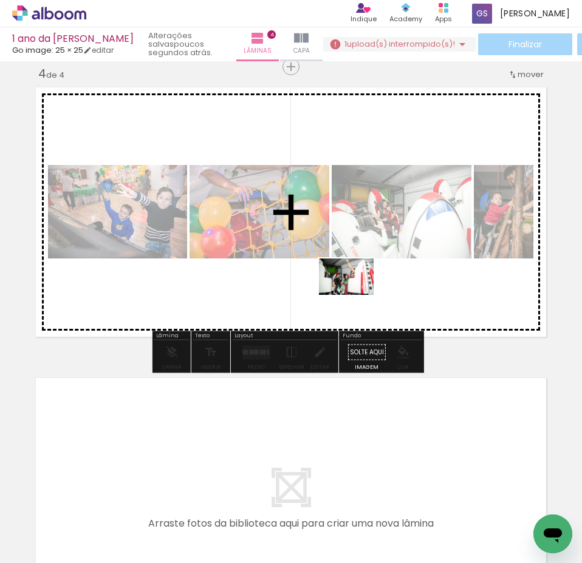
drag, startPoint x: 517, startPoint y: 529, endPoint x: 355, endPoint y: 295, distance: 284.1
click at [355, 295] on quentale-workspace at bounding box center [291, 281] width 582 height 563
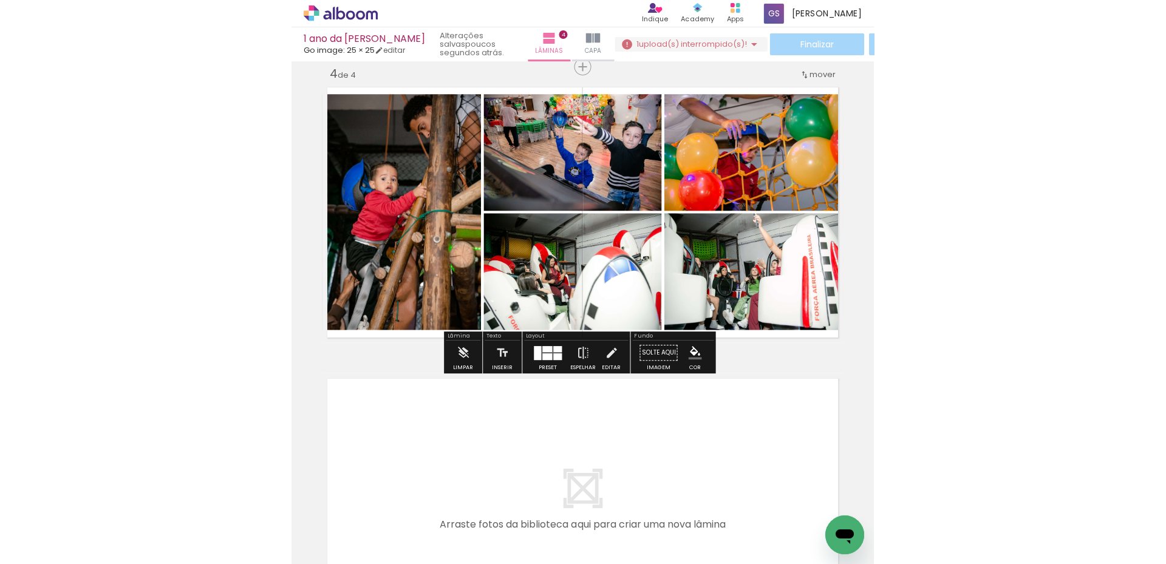
scroll to position [0, 1017]
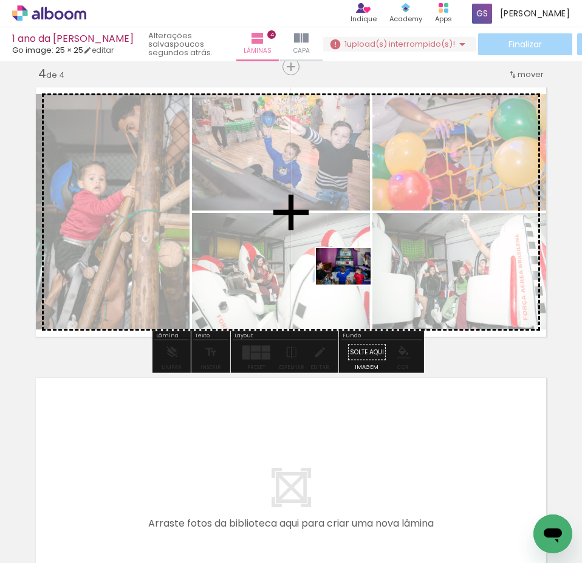
drag, startPoint x: 520, startPoint y: 520, endPoint x: 352, endPoint y: 285, distance: 289.1
click at [352, 285] on quentale-workspace at bounding box center [291, 281] width 582 height 563
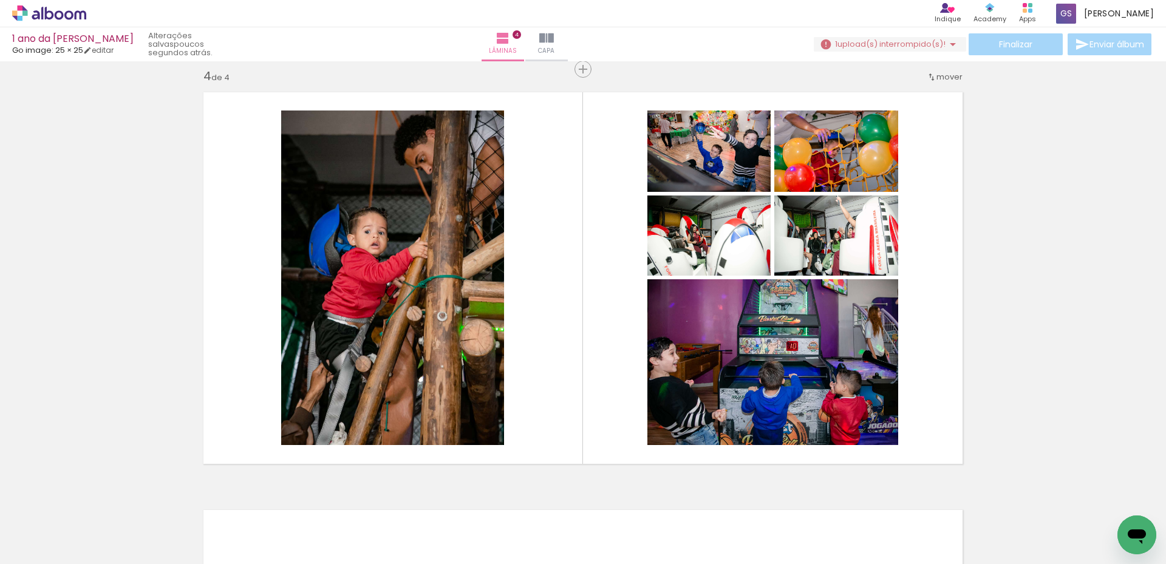
scroll to position [1268, 0]
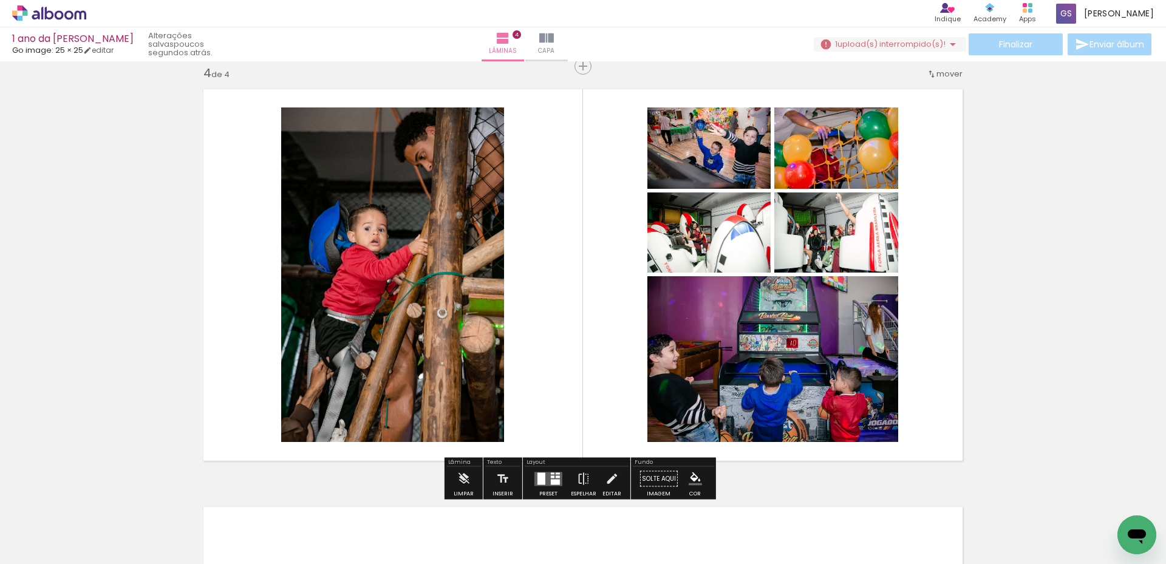
click at [542, 478] on div at bounding box center [541, 478] width 8 height 12
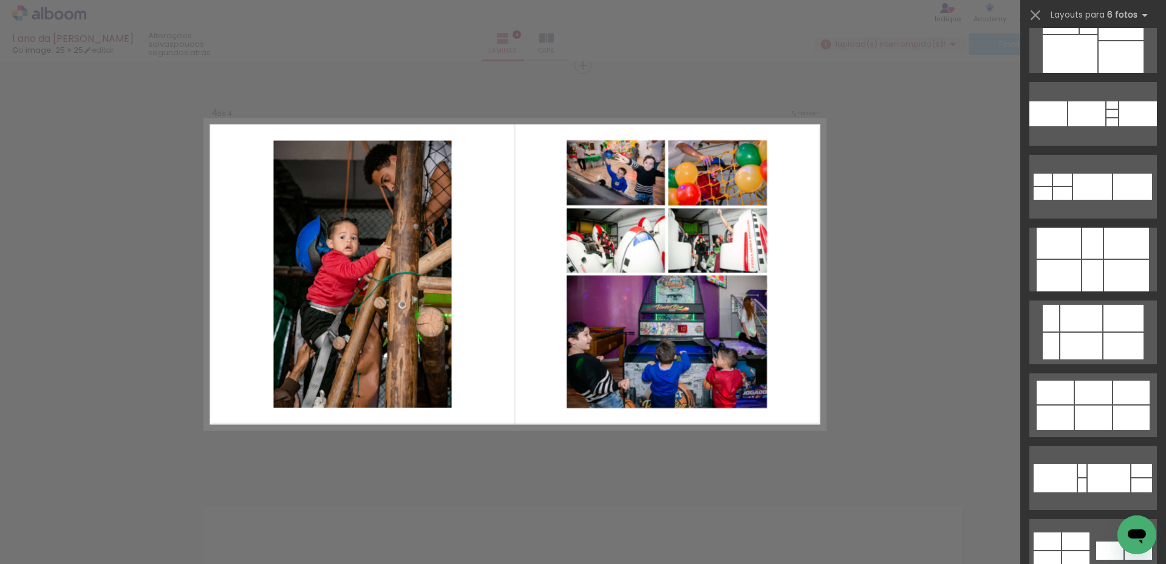
scroll to position [9725, 0]
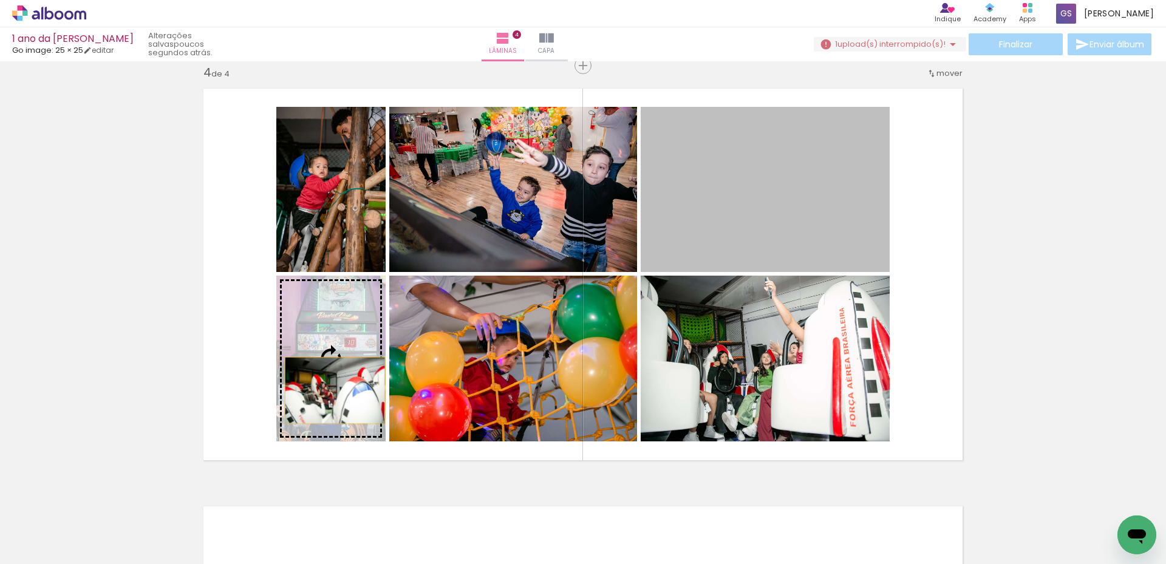
drag, startPoint x: 739, startPoint y: 226, endPoint x: 330, endPoint y: 390, distance: 441.0
click at [0, 0] on slot at bounding box center [0, 0] width 0 height 0
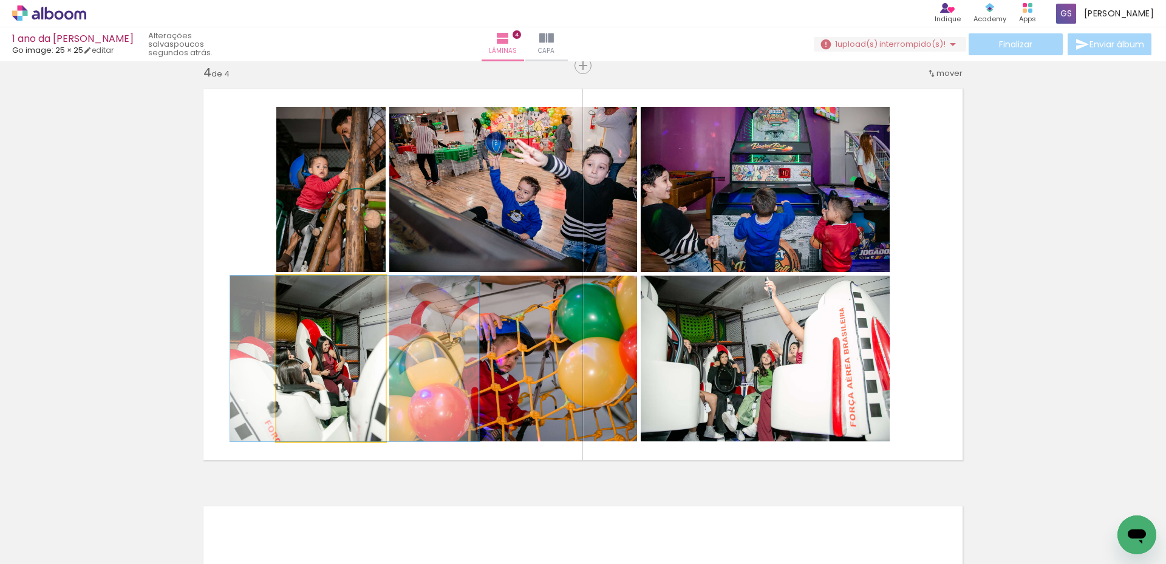
drag, startPoint x: 316, startPoint y: 385, endPoint x: 339, endPoint y: 384, distance: 23.7
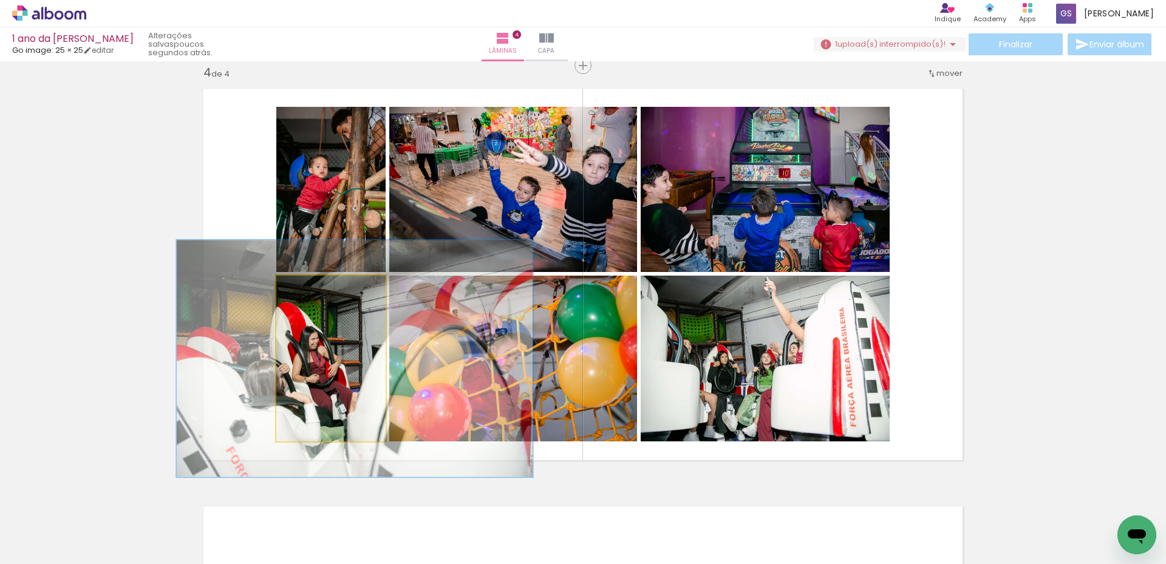
drag, startPoint x: 299, startPoint y: 287, endPoint x: 318, endPoint y: 293, distance: 19.4
click at [318, 293] on div at bounding box center [323, 288] width 11 height 11
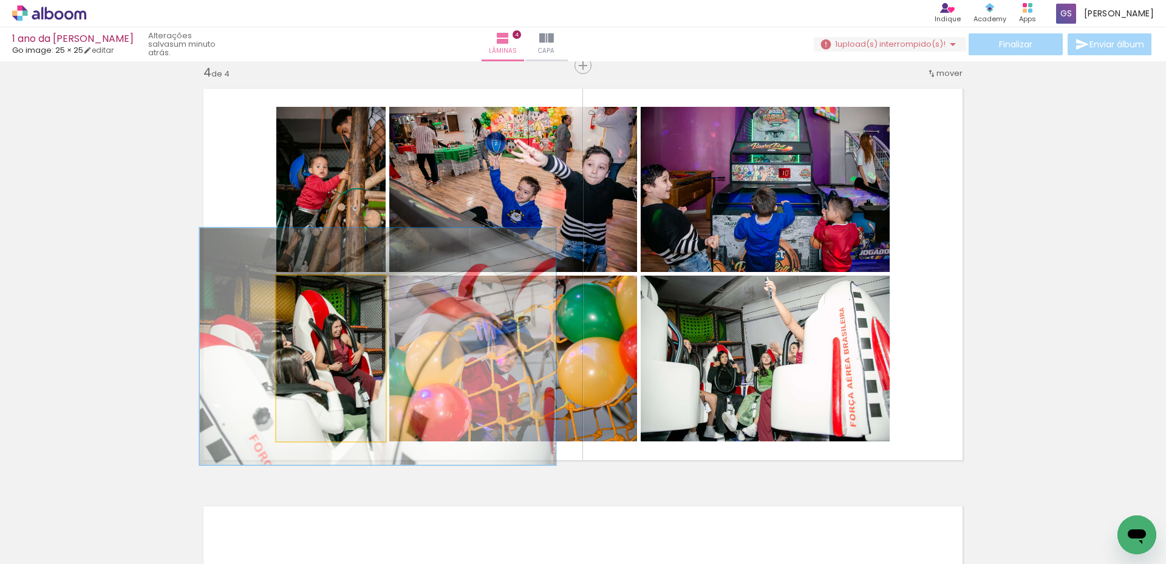
drag, startPoint x: 322, startPoint y: 361, endPoint x: 345, endPoint y: 348, distance: 26.1
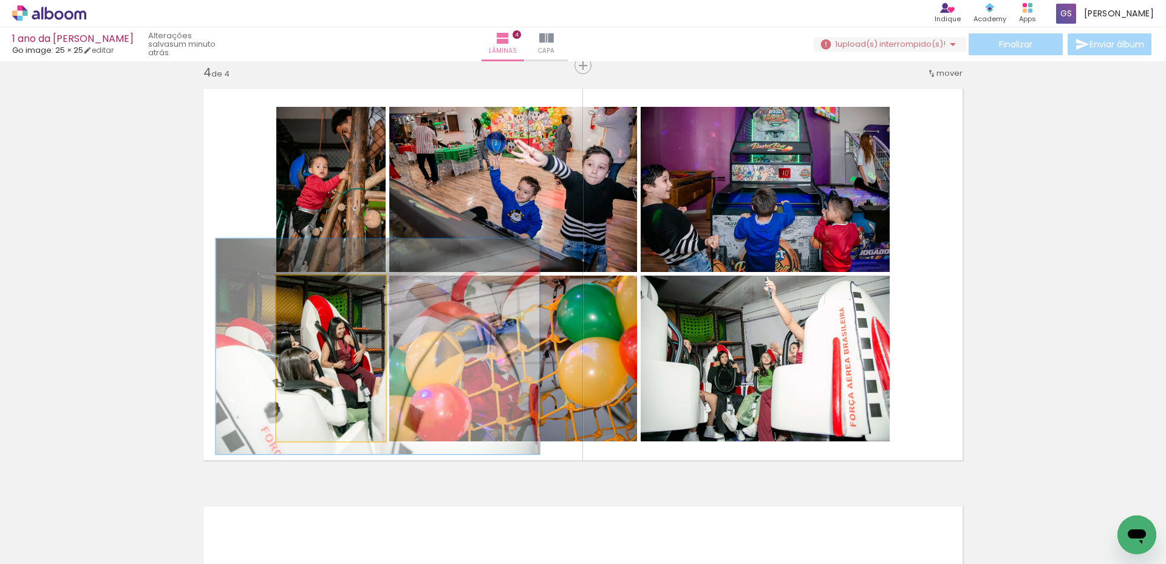
drag, startPoint x: 319, startPoint y: 288, endPoint x: 313, endPoint y: 290, distance: 6.2
type paper-slider "130"
click at [313, 290] on div at bounding box center [318, 288] width 11 height 11
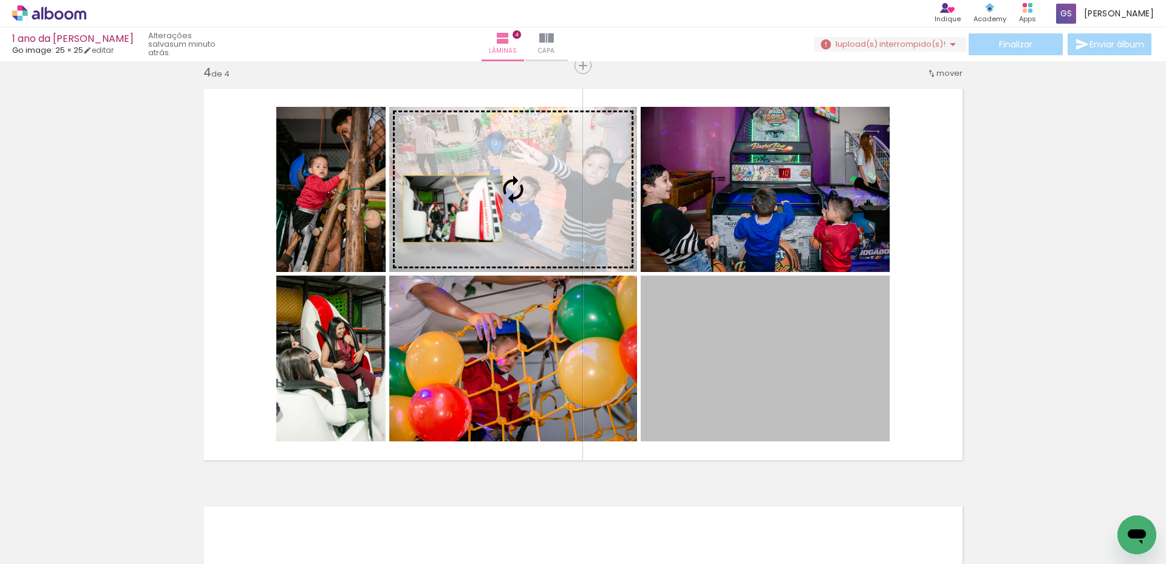
drag, startPoint x: 733, startPoint y: 364, endPoint x: 448, endPoint y: 209, distance: 324.6
click at [0, 0] on slot at bounding box center [0, 0] width 0 height 0
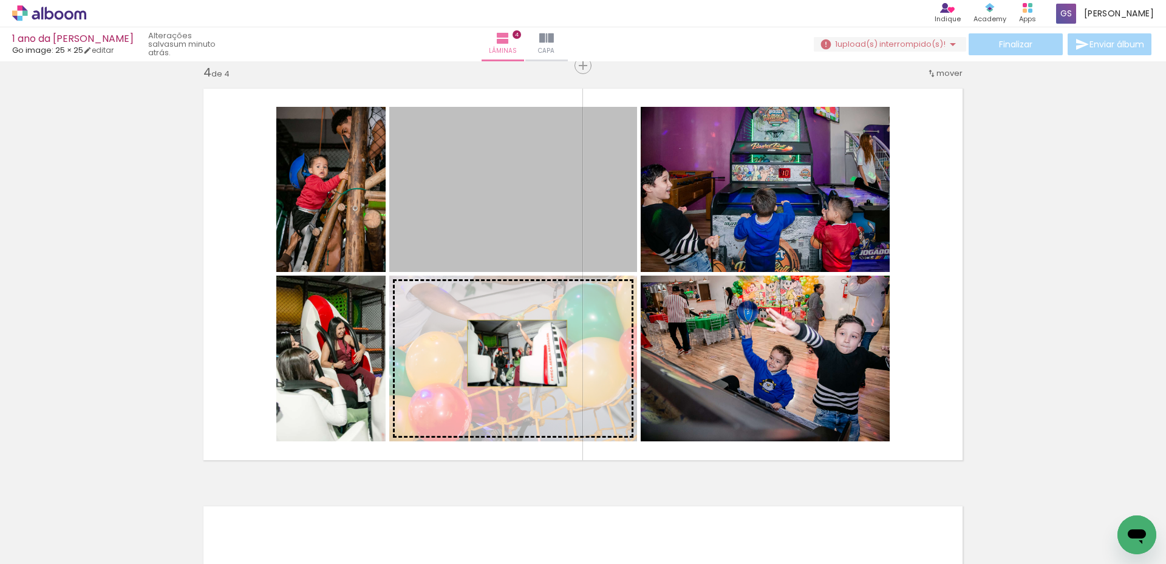
drag, startPoint x: 546, startPoint y: 209, endPoint x: 512, endPoint y: 353, distance: 148.4
click at [0, 0] on slot at bounding box center [0, 0] width 0 height 0
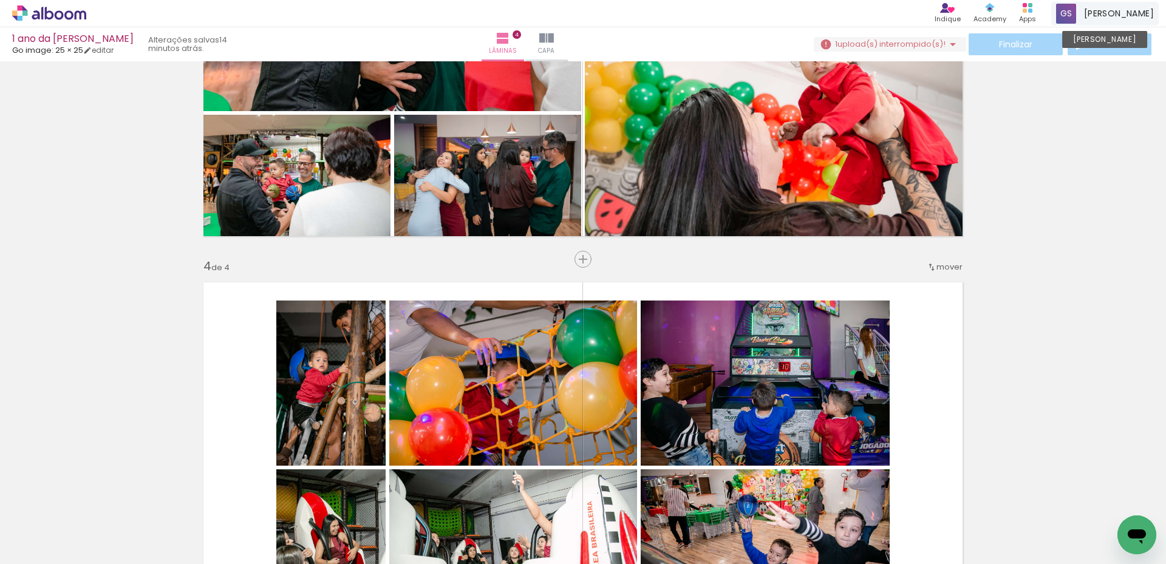
scroll to position [1465, 0]
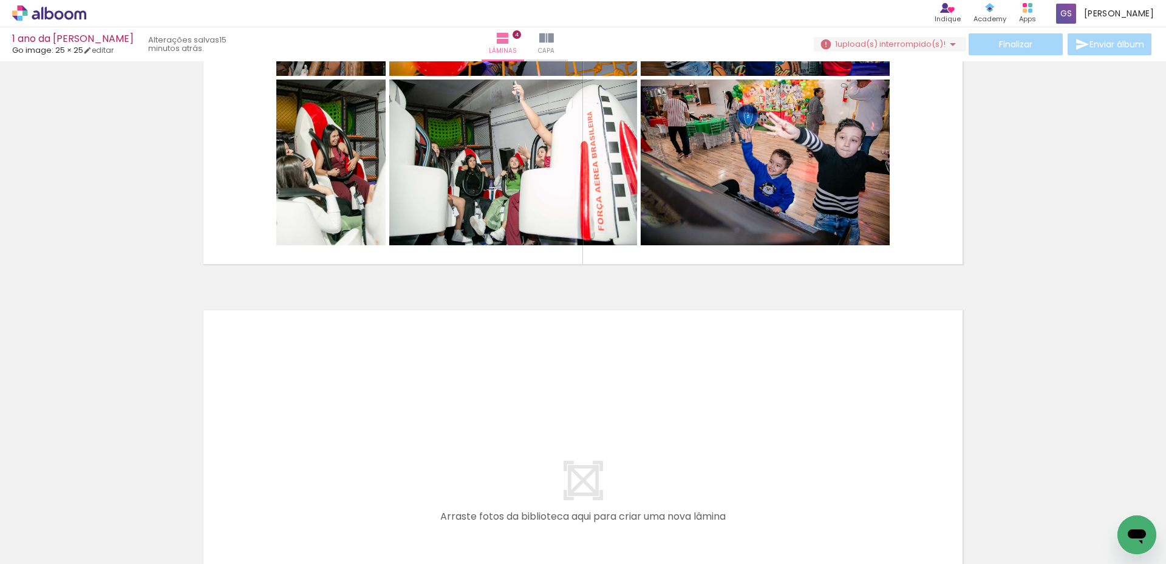
click at [581, 0] on div "Produtos Alboom Apps" at bounding box center [1027, 13] width 33 height 27
